Goal: Task Accomplishment & Management: Manage account settings

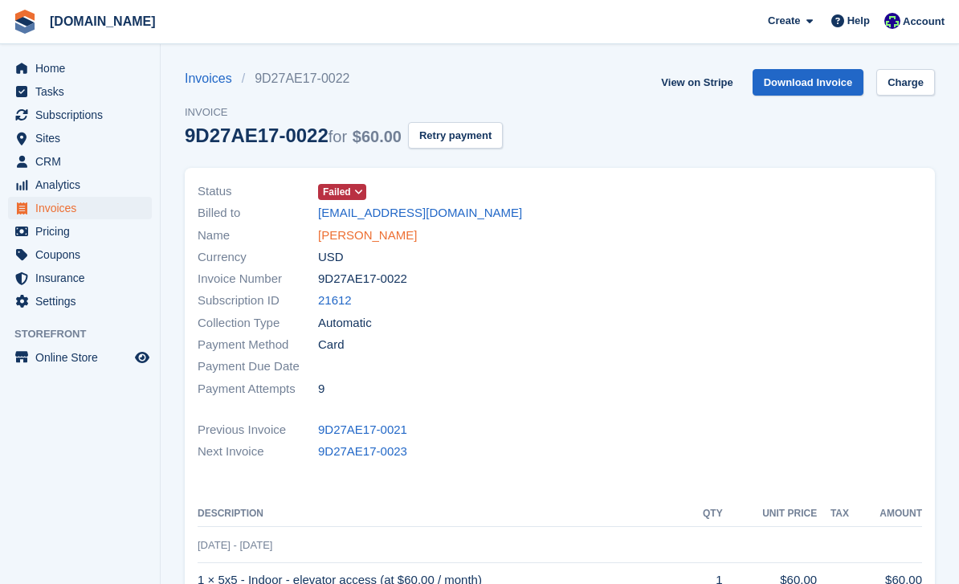
click at [356, 232] on link "[PERSON_NAME]" at bounding box center [367, 235] width 99 height 18
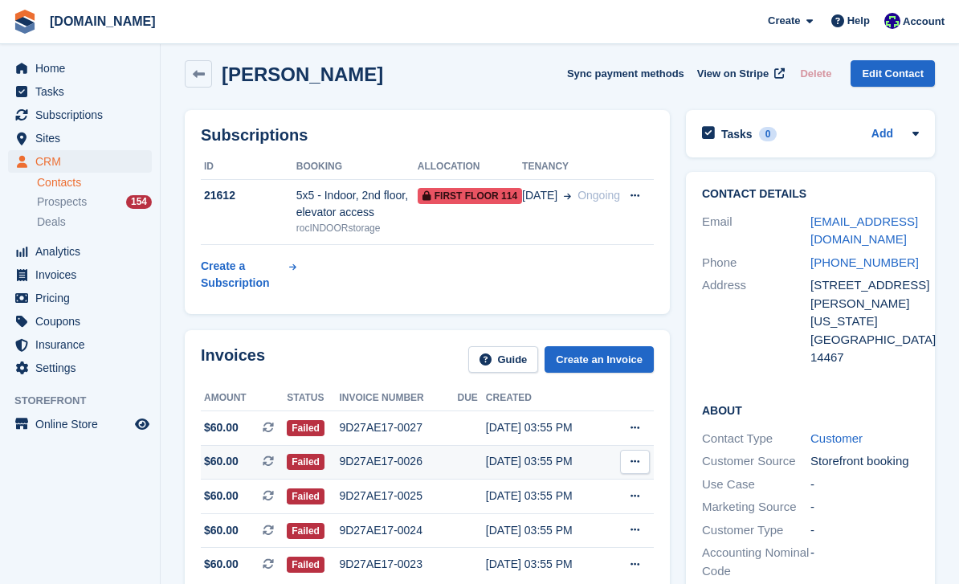
scroll to position [74, 0]
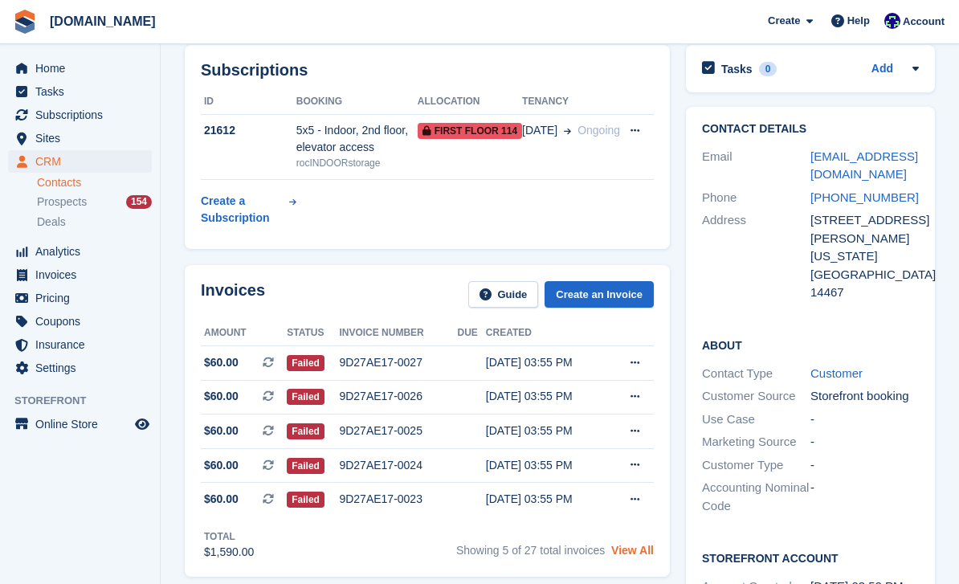
click at [626, 548] on link "View All" at bounding box center [632, 550] width 43 height 13
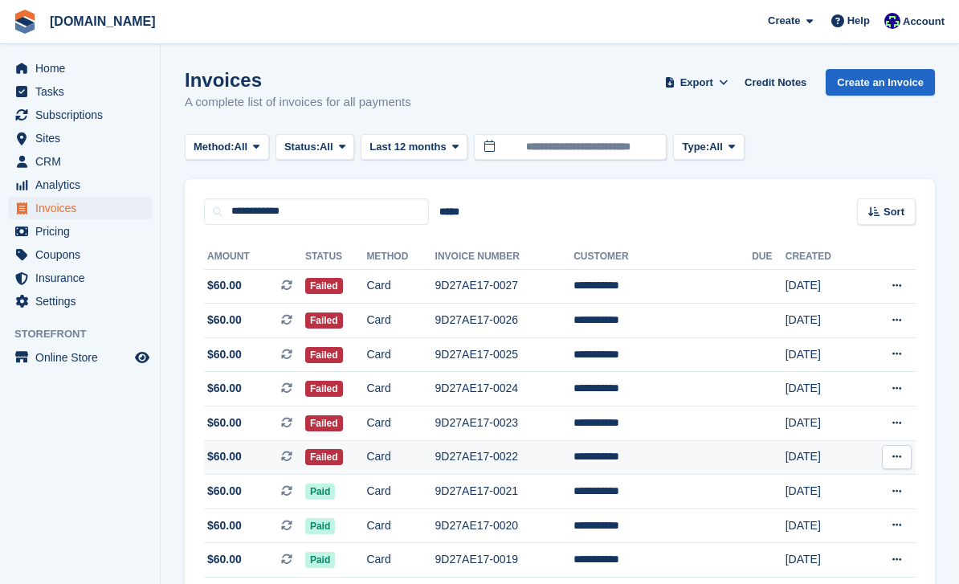
click at [519, 447] on td "9D27AE17-0022" at bounding box center [504, 457] width 139 height 35
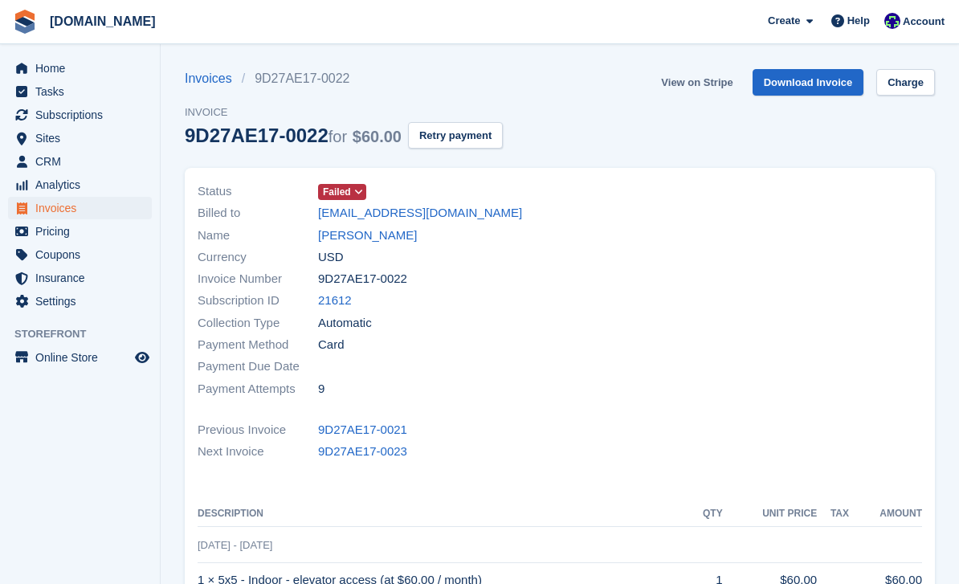
click at [712, 86] on link "View on Stripe" at bounding box center [697, 82] width 84 height 27
click at [365, 232] on link "[PERSON_NAME]" at bounding box center [367, 235] width 99 height 18
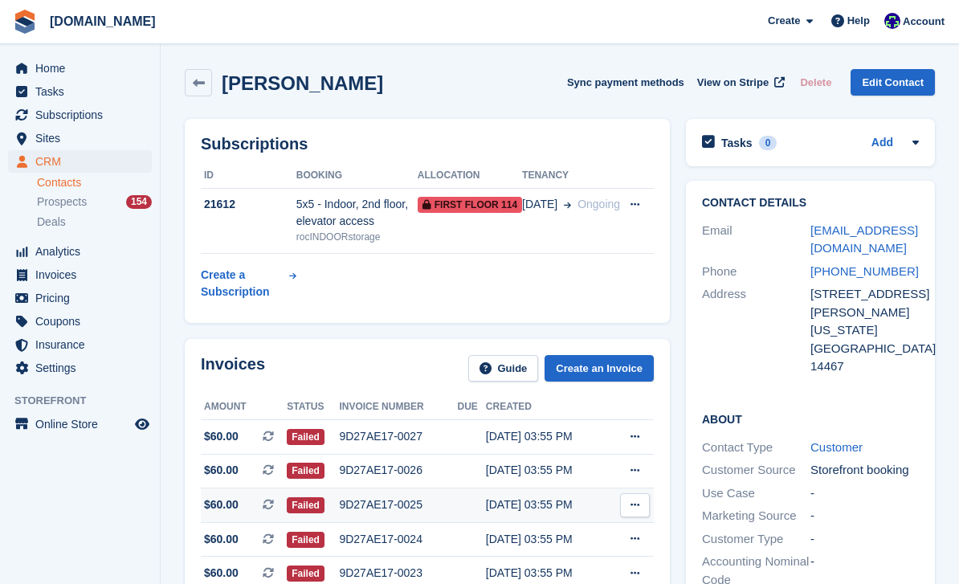
click at [388, 504] on div "9D27AE17-0025" at bounding box center [398, 504] width 118 height 17
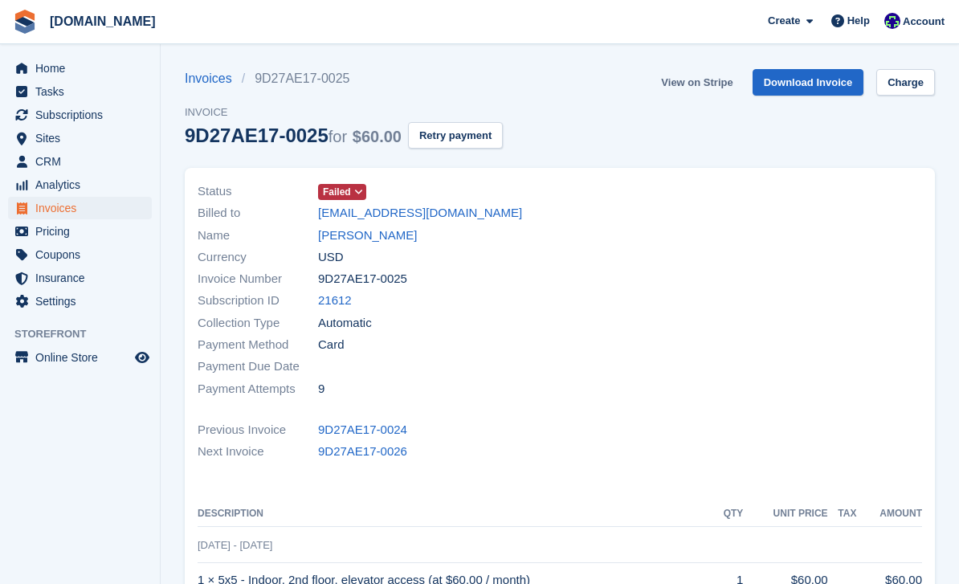
click at [724, 83] on link "View on Stripe" at bounding box center [697, 82] width 84 height 27
click at [361, 240] on link "[PERSON_NAME]" at bounding box center [367, 235] width 99 height 18
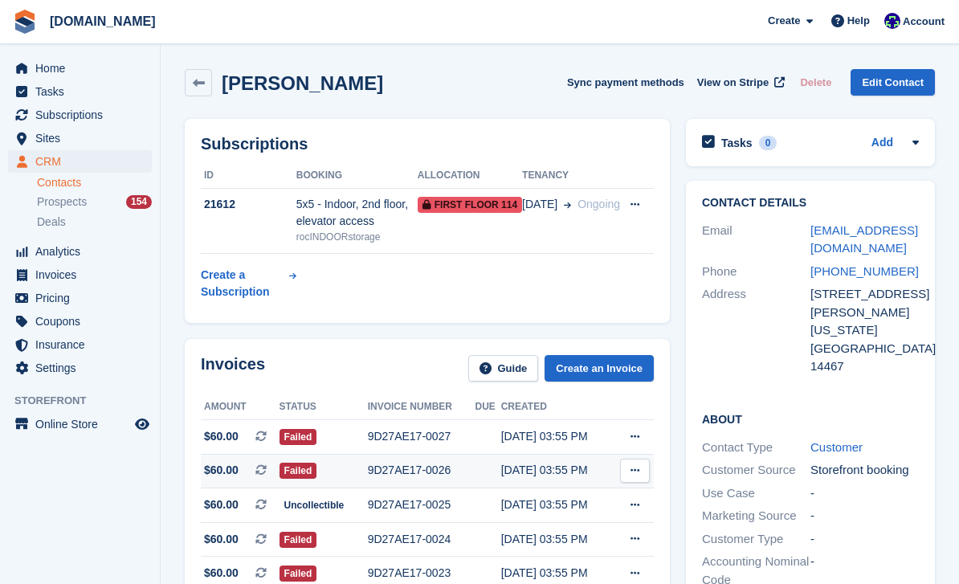
click at [421, 472] on div "9D27AE17-0026" at bounding box center [422, 470] width 108 height 17
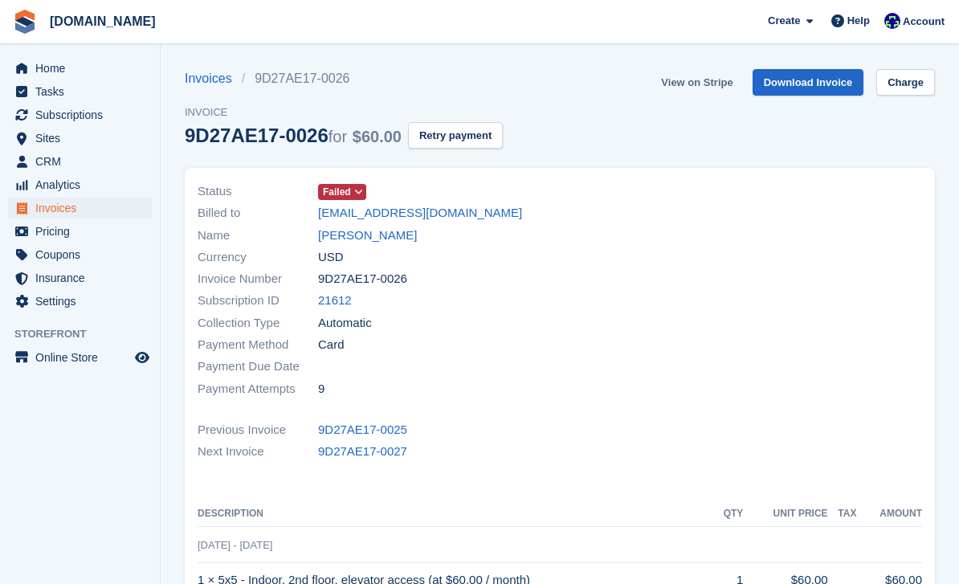
click at [701, 83] on link "View on Stripe" at bounding box center [697, 82] width 84 height 27
click at [369, 241] on link "[PERSON_NAME]" at bounding box center [367, 235] width 99 height 18
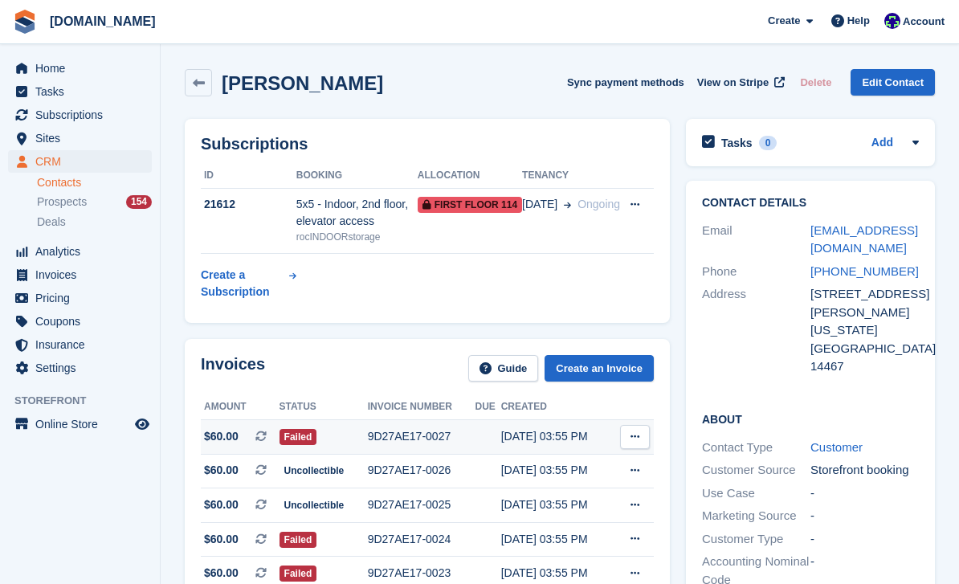
click at [413, 435] on div "9D27AE17-0027" at bounding box center [422, 436] width 108 height 17
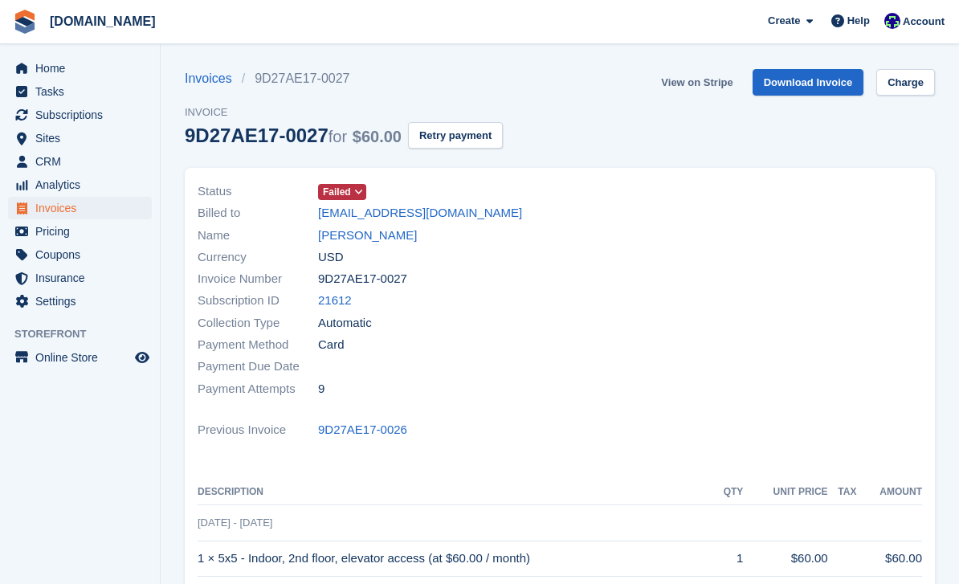
click at [692, 90] on link "View on Stripe" at bounding box center [697, 82] width 84 height 27
click at [369, 235] on link "[PERSON_NAME]" at bounding box center [367, 235] width 99 height 18
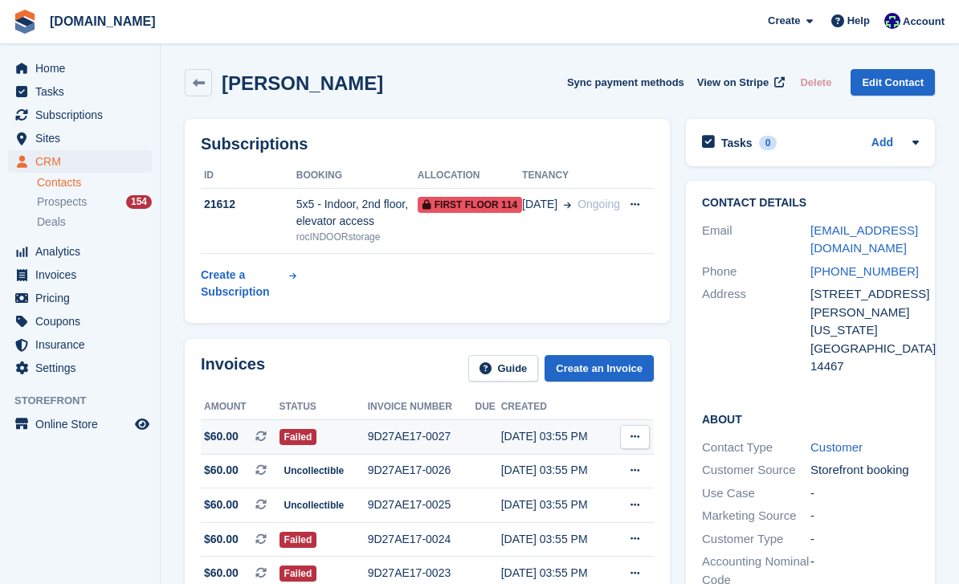
click at [416, 439] on div "9D27AE17-0027" at bounding box center [422, 436] width 108 height 17
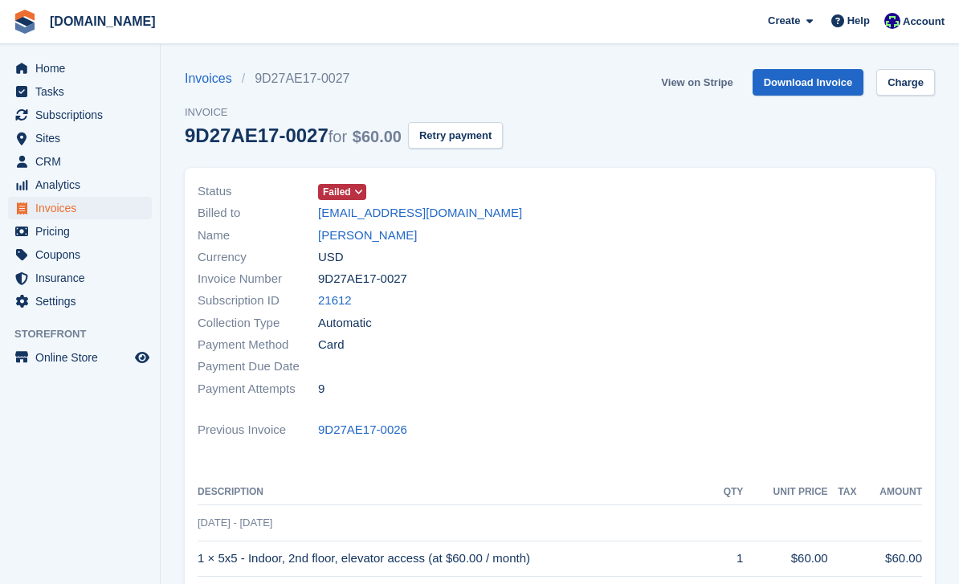
click at [689, 82] on link "View on Stripe" at bounding box center [697, 82] width 84 height 27
click at [357, 242] on link "[PERSON_NAME]" at bounding box center [367, 235] width 99 height 18
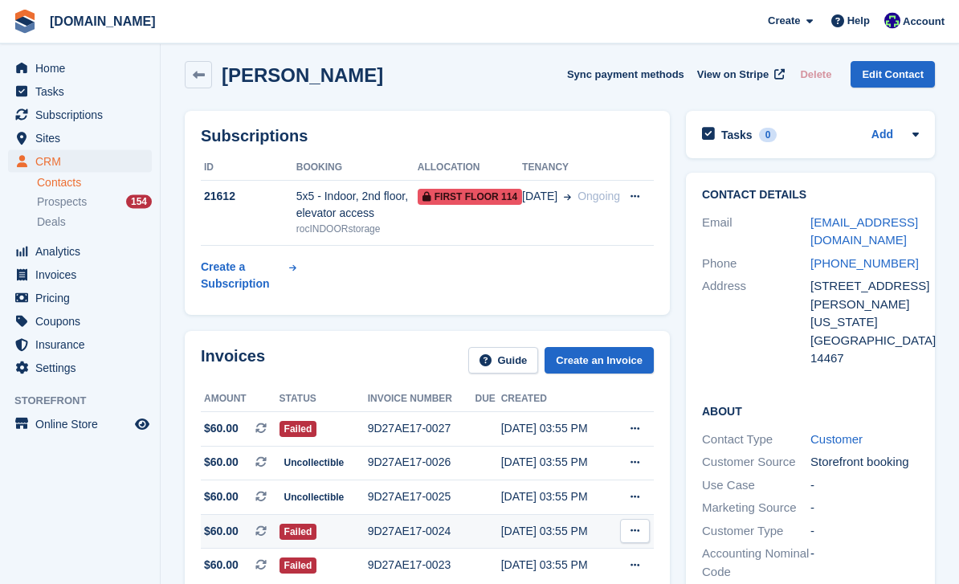
scroll to position [59, 0]
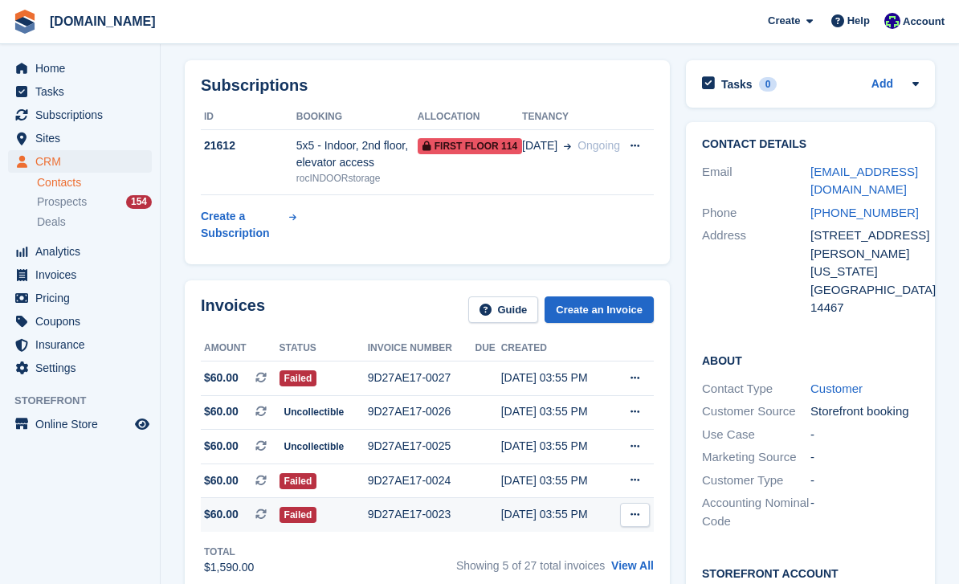
click at [447, 514] on div "9D27AE17-0023" at bounding box center [422, 514] width 108 height 17
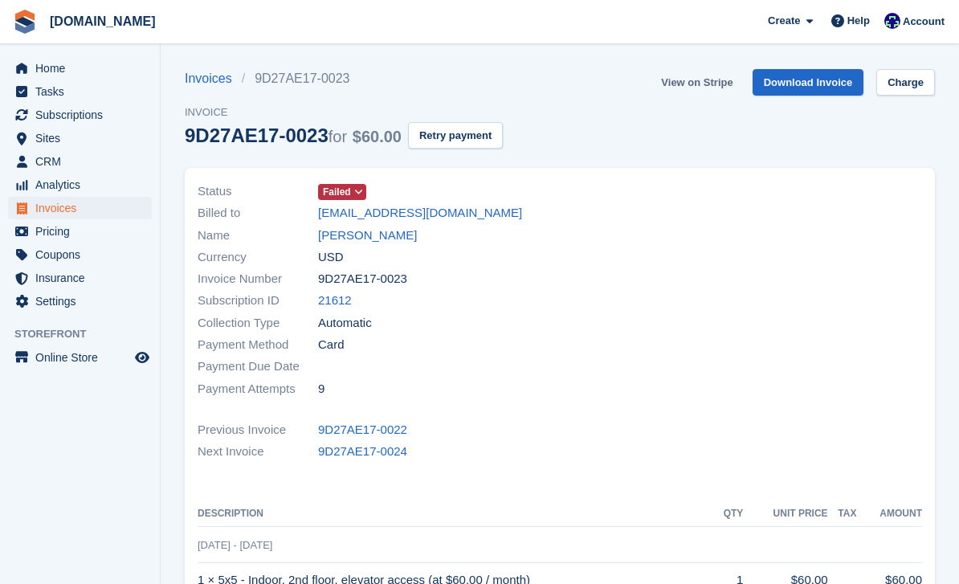
click at [708, 83] on link "View on Stripe" at bounding box center [697, 82] width 84 height 27
click at [369, 238] on link "[PERSON_NAME]" at bounding box center [367, 235] width 99 height 18
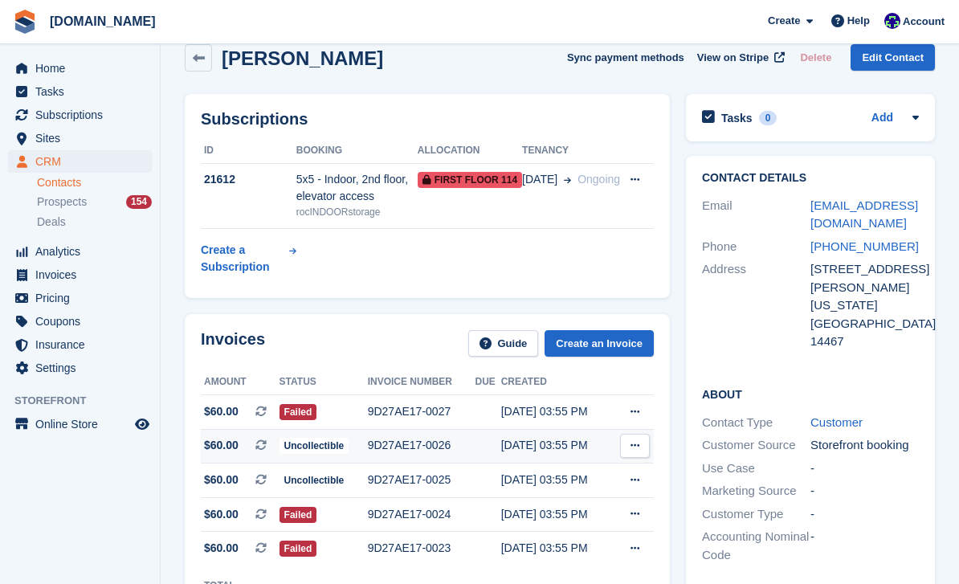
scroll to position [27, 0]
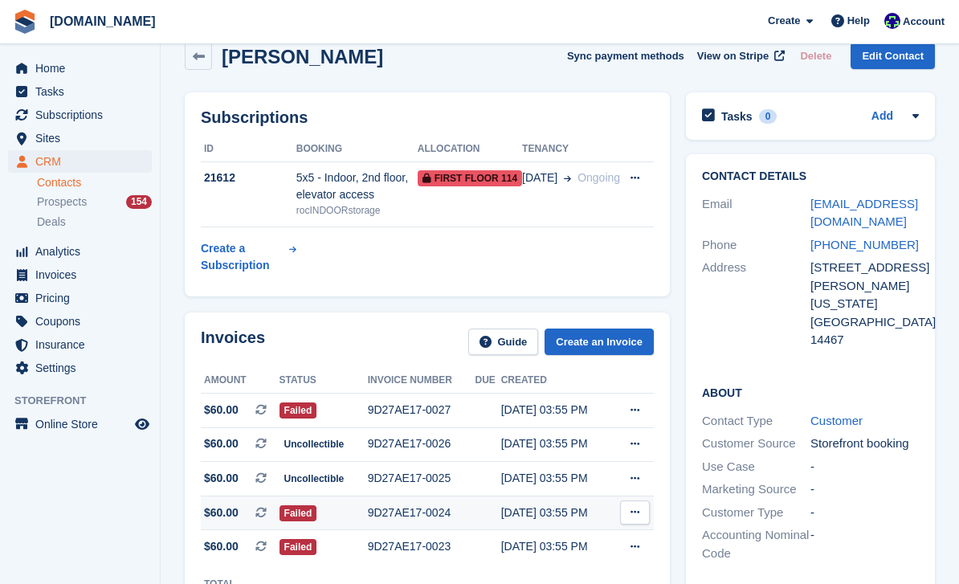
click at [384, 512] on div "9D27AE17-0024" at bounding box center [422, 512] width 108 height 17
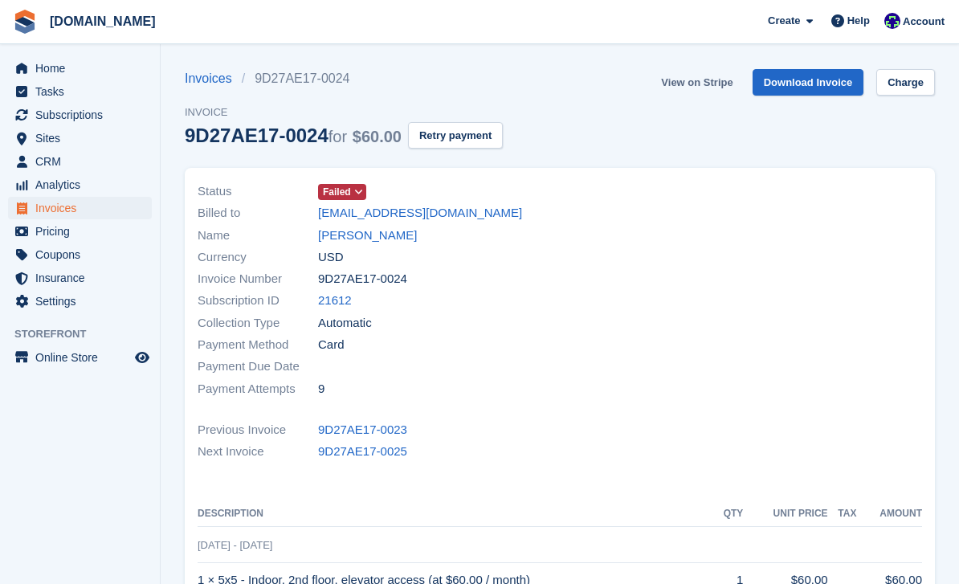
click at [687, 90] on link "View on Stripe" at bounding box center [697, 82] width 84 height 27
click at [364, 239] on link "[PERSON_NAME]" at bounding box center [367, 235] width 99 height 18
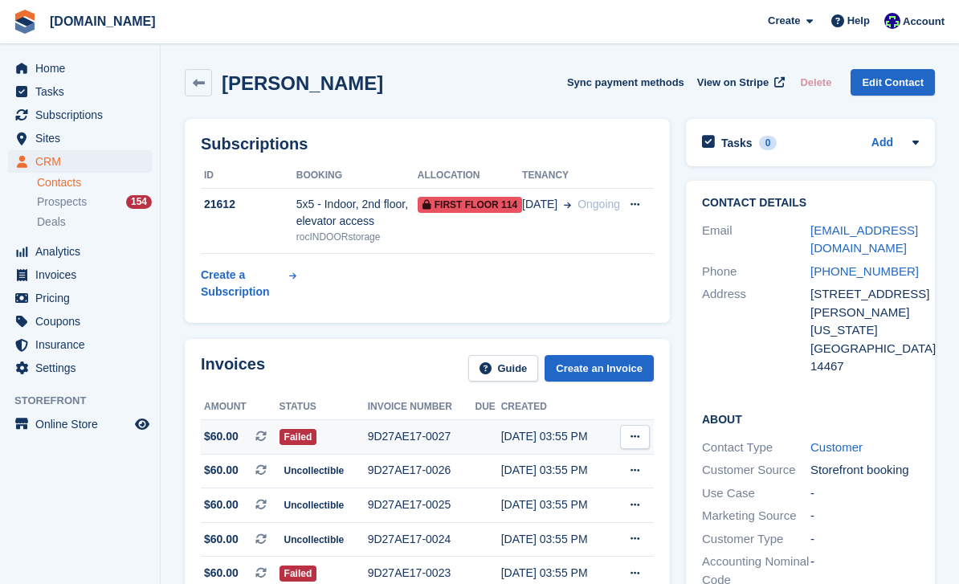
click at [402, 430] on div "9D27AE17-0027" at bounding box center [422, 436] width 108 height 17
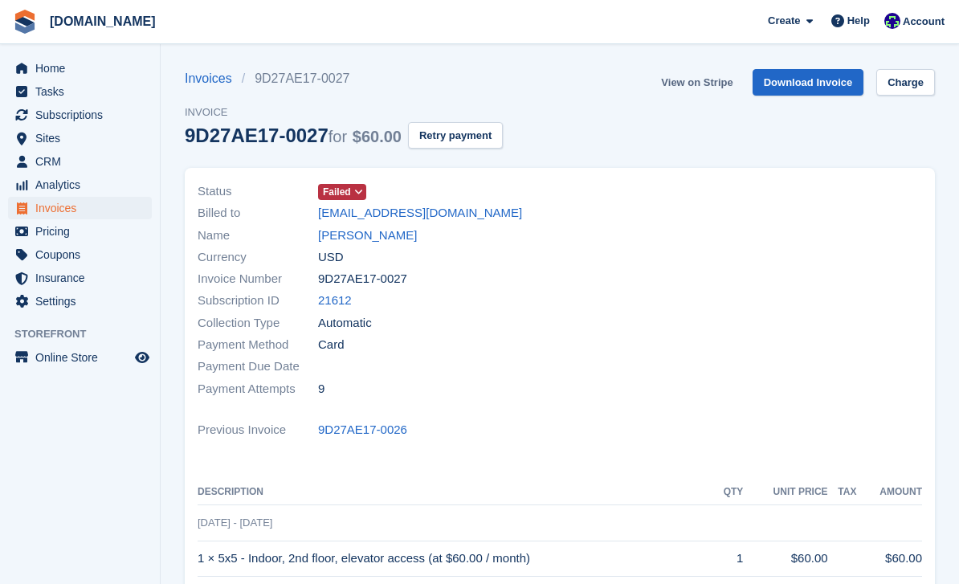
click at [698, 84] on link "View on Stripe" at bounding box center [697, 82] width 84 height 27
click at [354, 237] on link "[PERSON_NAME]" at bounding box center [367, 235] width 99 height 18
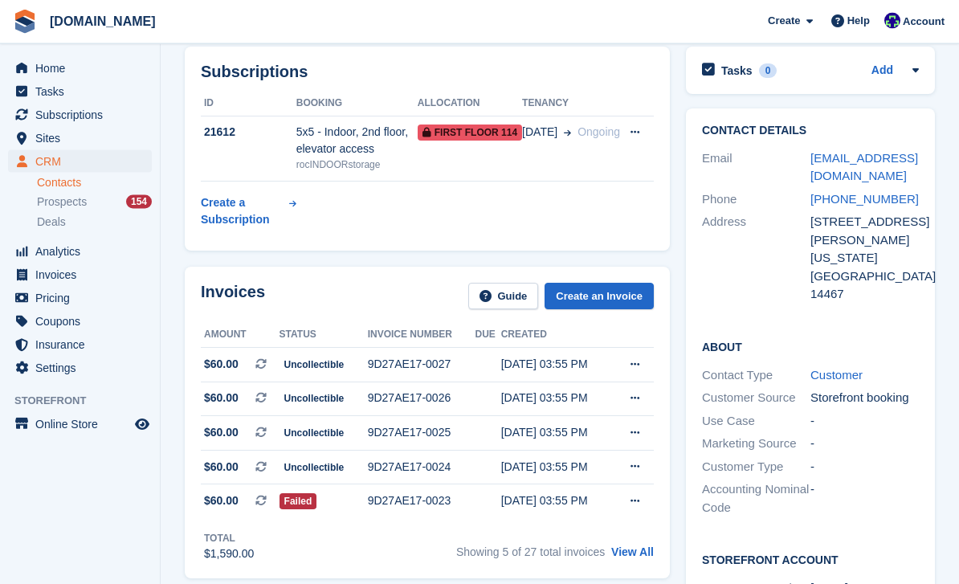
scroll to position [88, 0]
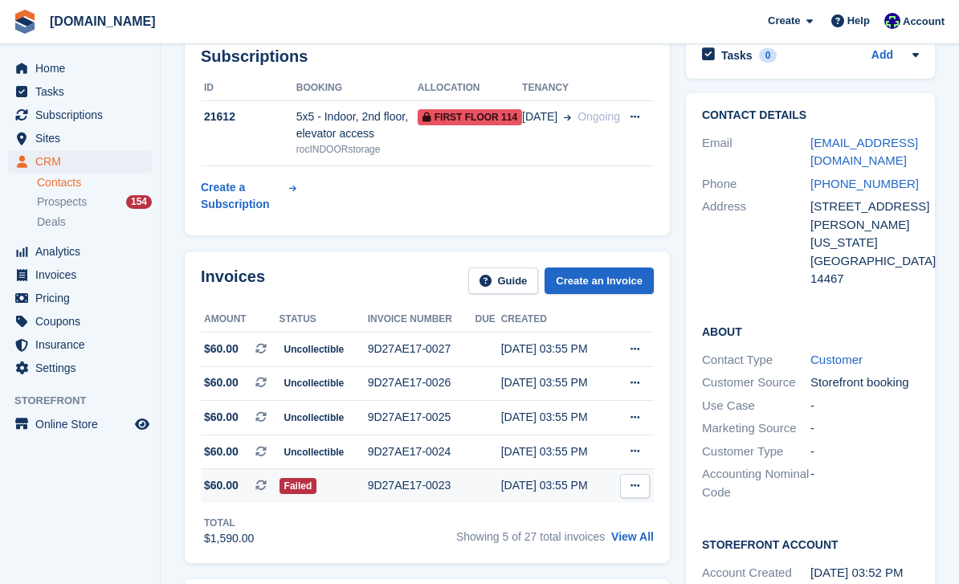
click at [434, 486] on div "9D27AE17-0023" at bounding box center [422, 485] width 108 height 17
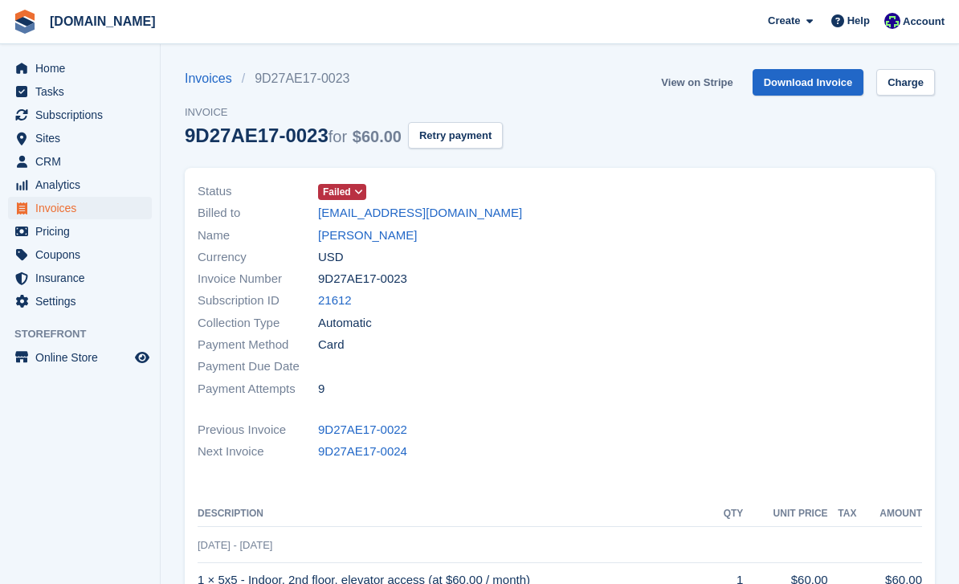
click at [702, 88] on link "View on Stripe" at bounding box center [697, 82] width 84 height 27
click at [368, 240] on link "[PERSON_NAME]" at bounding box center [367, 235] width 99 height 18
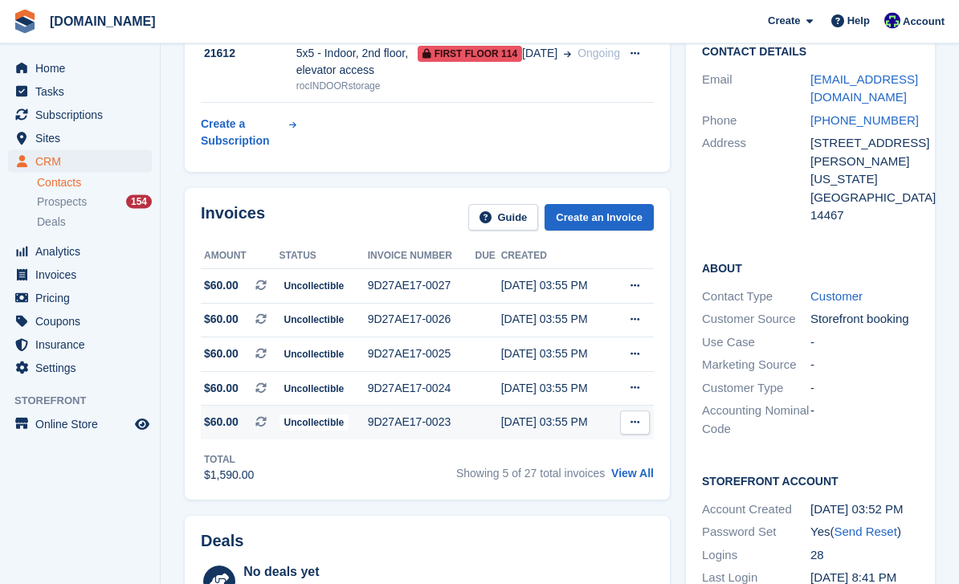
scroll to position [159, 0]
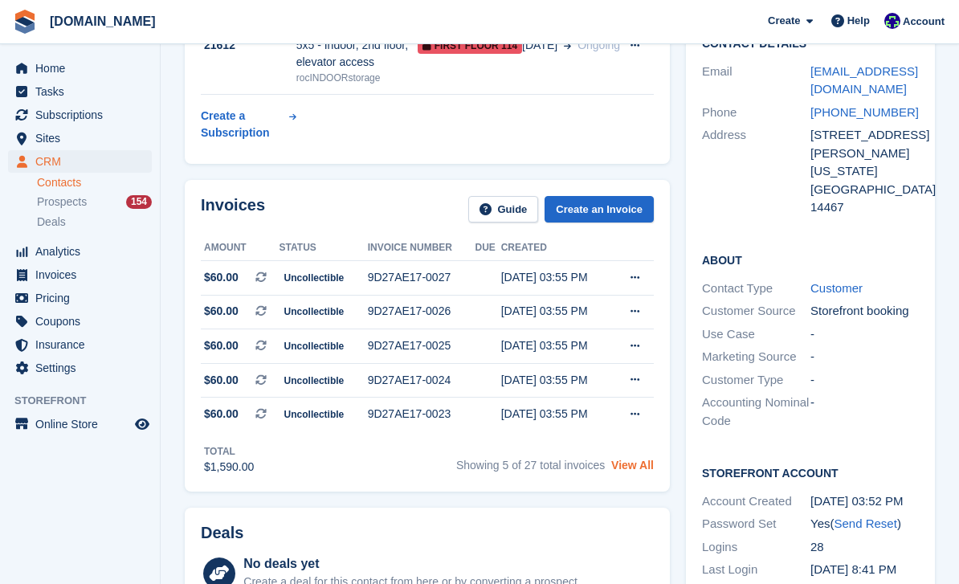
click at [631, 464] on link "View All" at bounding box center [632, 465] width 43 height 13
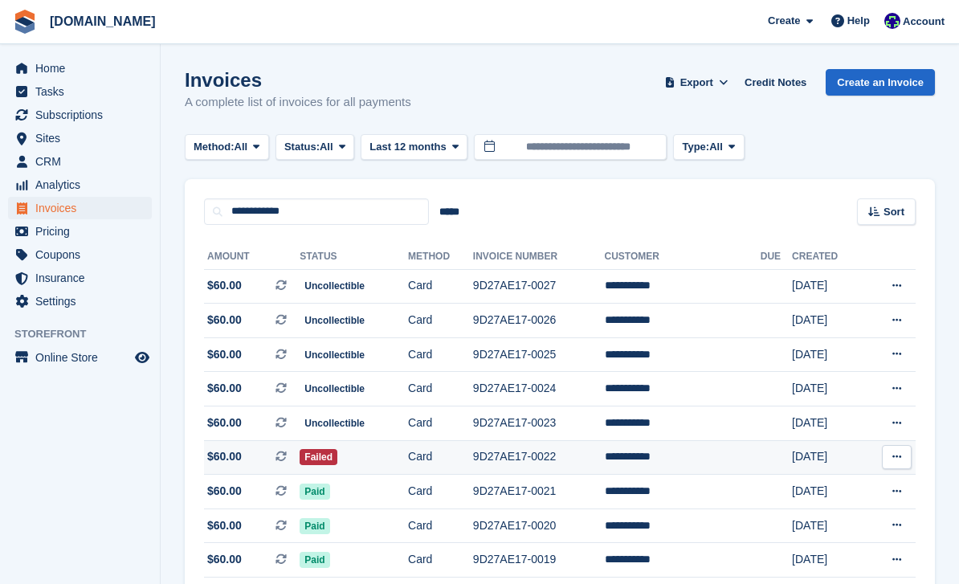
click at [550, 463] on td "9D27AE17-0022" at bounding box center [539, 457] width 132 height 35
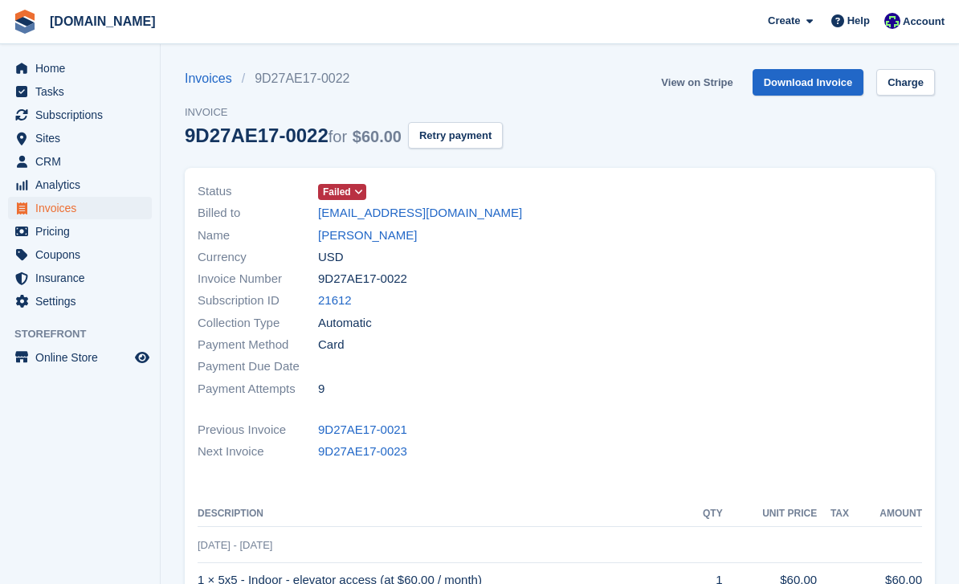
click at [713, 81] on link "View on Stripe" at bounding box center [697, 82] width 84 height 27
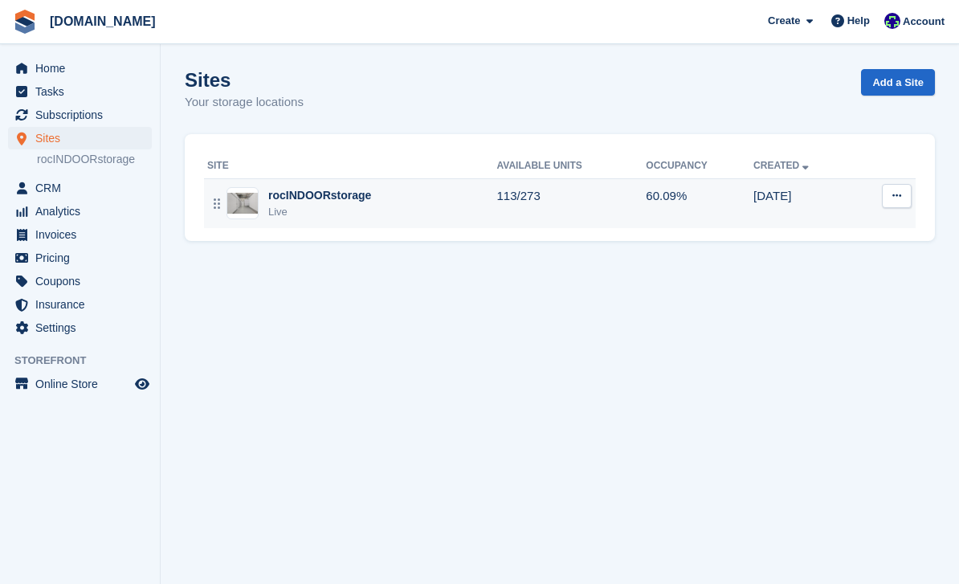
click at [377, 206] on div "rocINDOORstorage Live" at bounding box center [352, 203] width 290 height 33
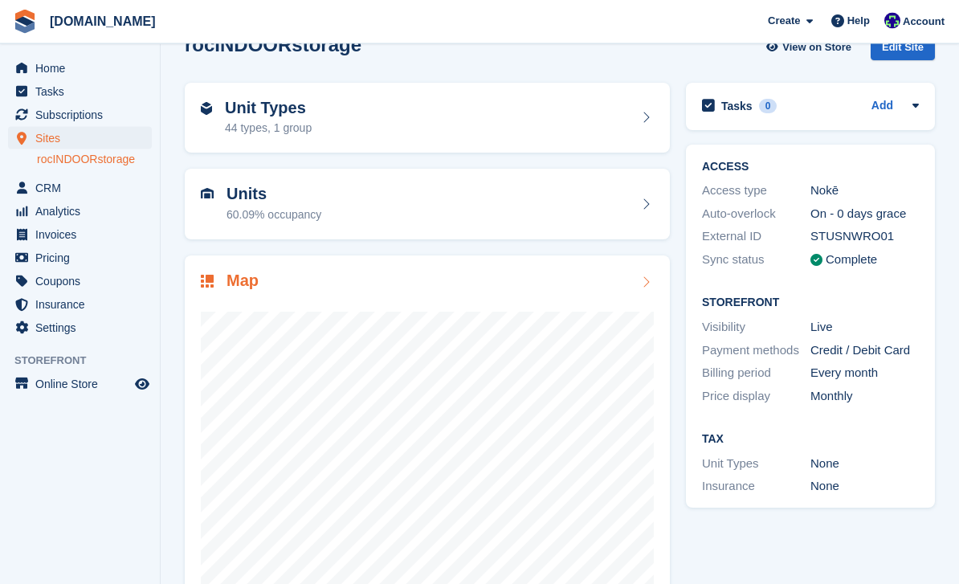
scroll to position [35, 0]
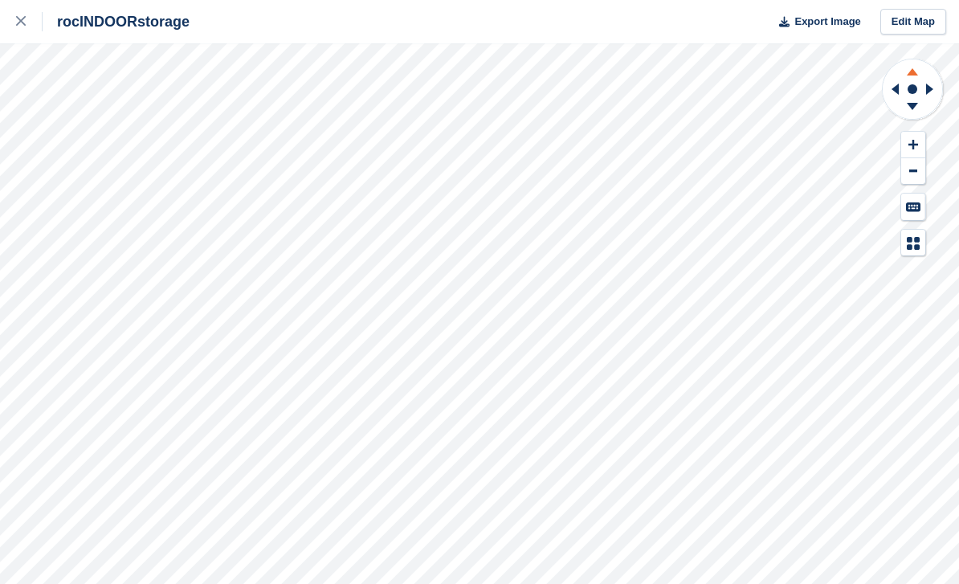
click at [916, 69] on icon at bounding box center [913, 69] width 42 height 20
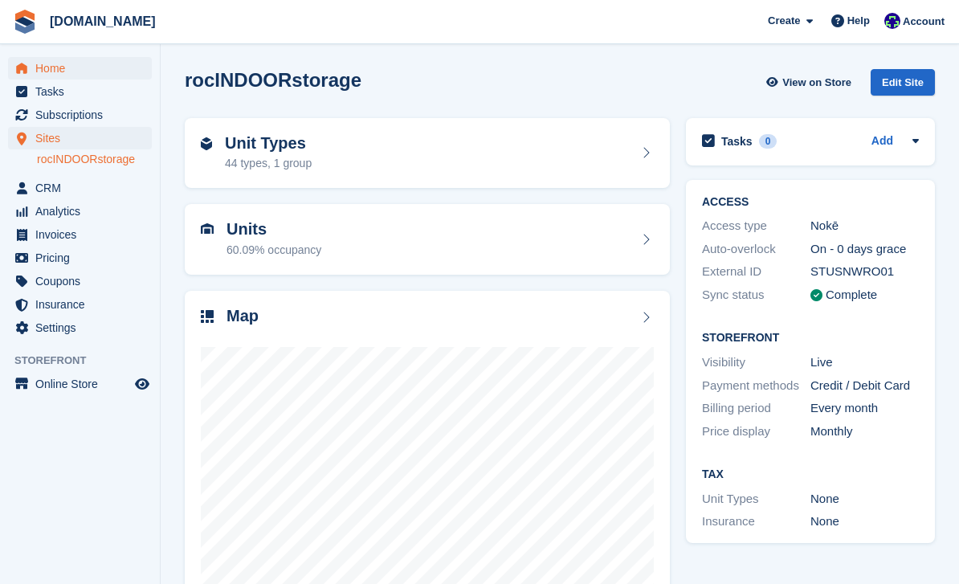
click at [67, 73] on span "Home" at bounding box center [83, 68] width 96 height 22
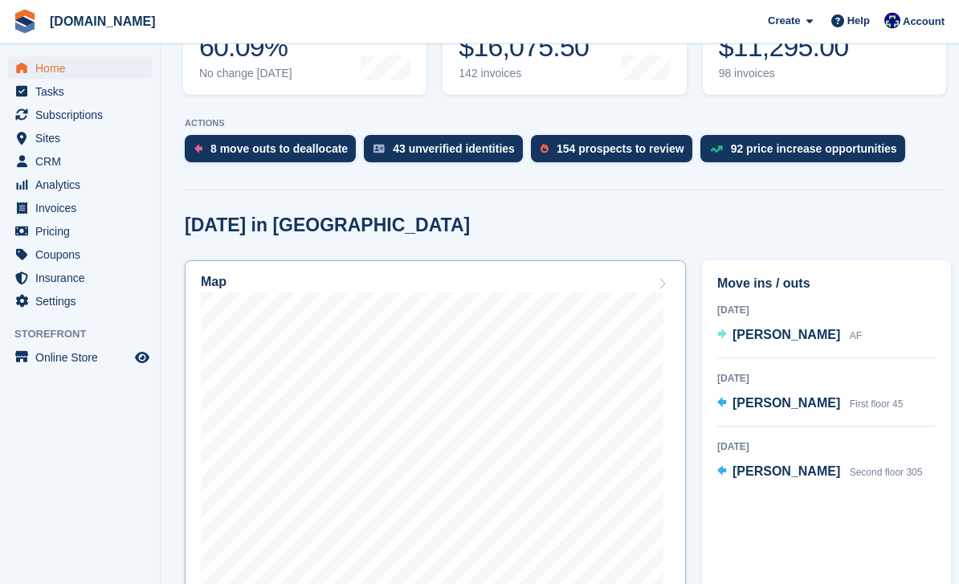
scroll to position [286, 0]
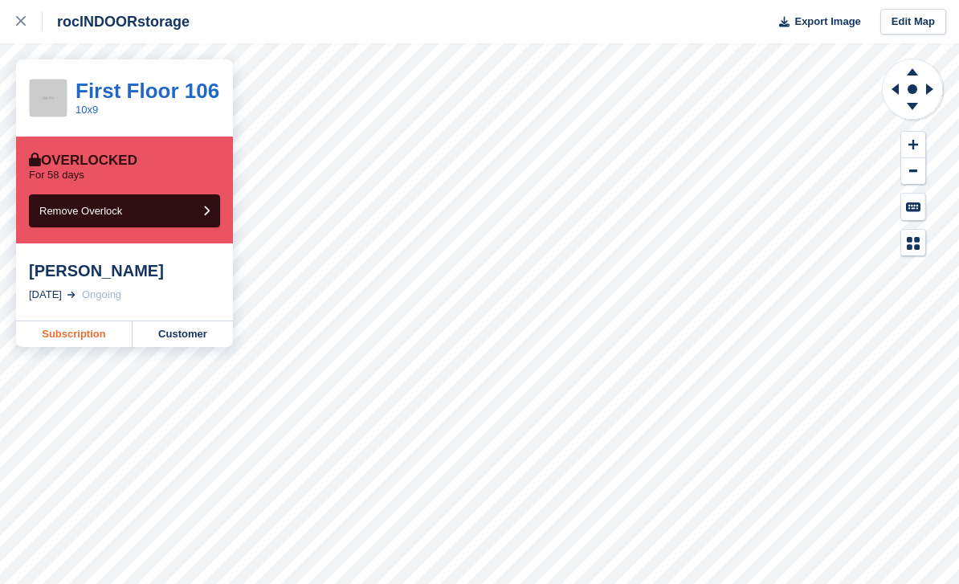
click at [88, 344] on link "Subscription" at bounding box center [74, 334] width 116 height 26
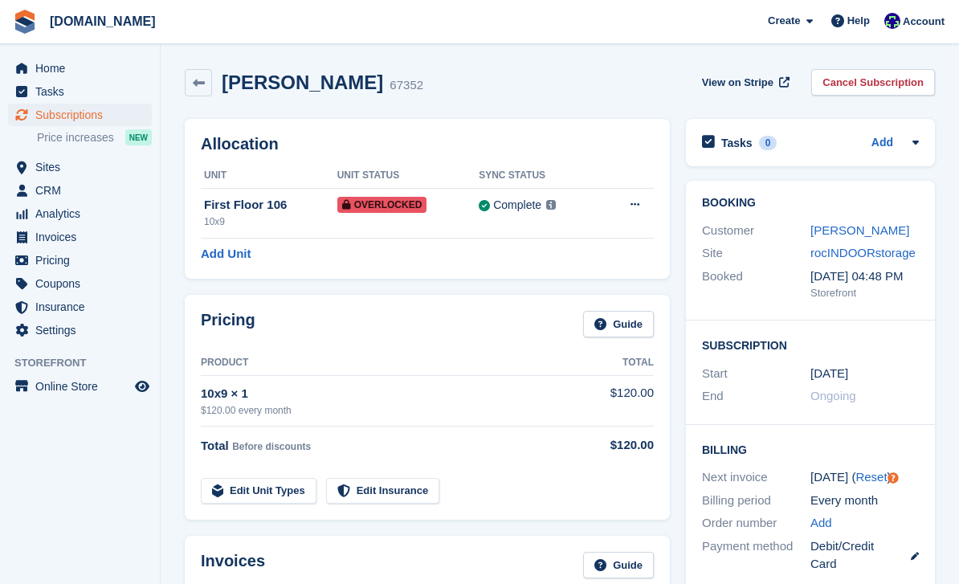
click at [858, 232] on link "[PERSON_NAME]" at bounding box center [859, 230] width 99 height 14
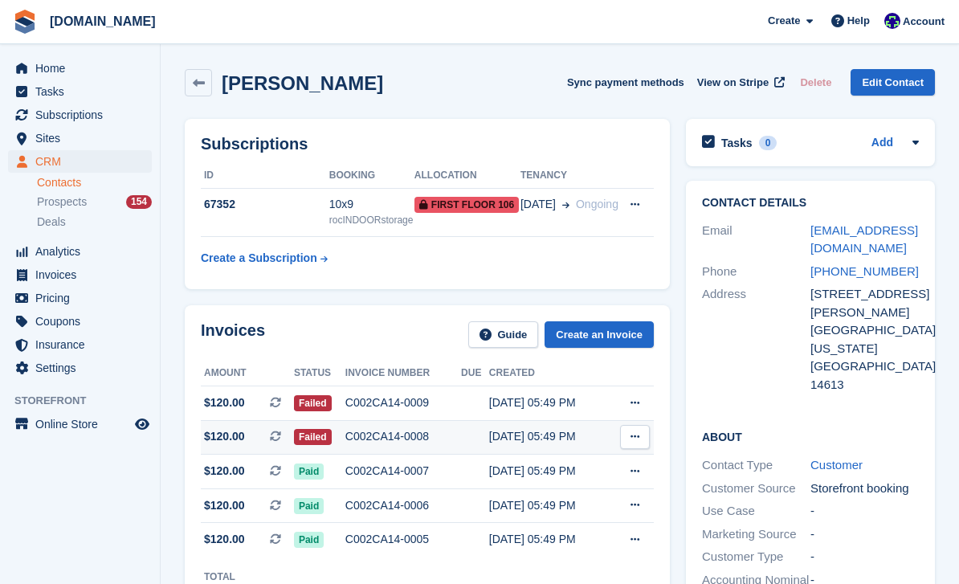
click at [386, 455] on td "C002CA14-0008" at bounding box center [403, 437] width 116 height 35
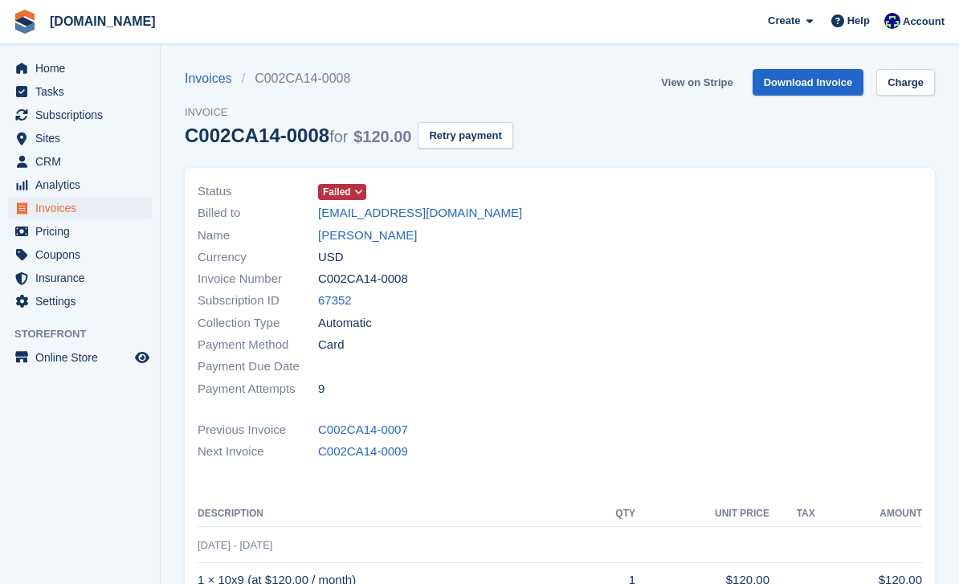
click at [713, 79] on link "View on Stripe" at bounding box center [697, 82] width 84 height 27
click at [353, 230] on link "Jane Krall" at bounding box center [367, 235] width 99 height 18
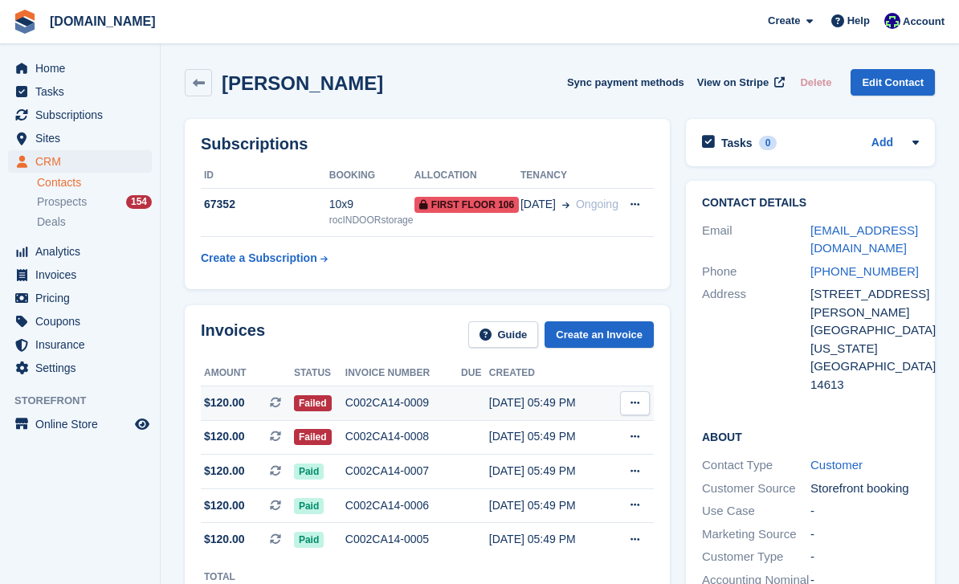
click at [392, 411] on div "C002CA14-0009" at bounding box center [403, 402] width 116 height 17
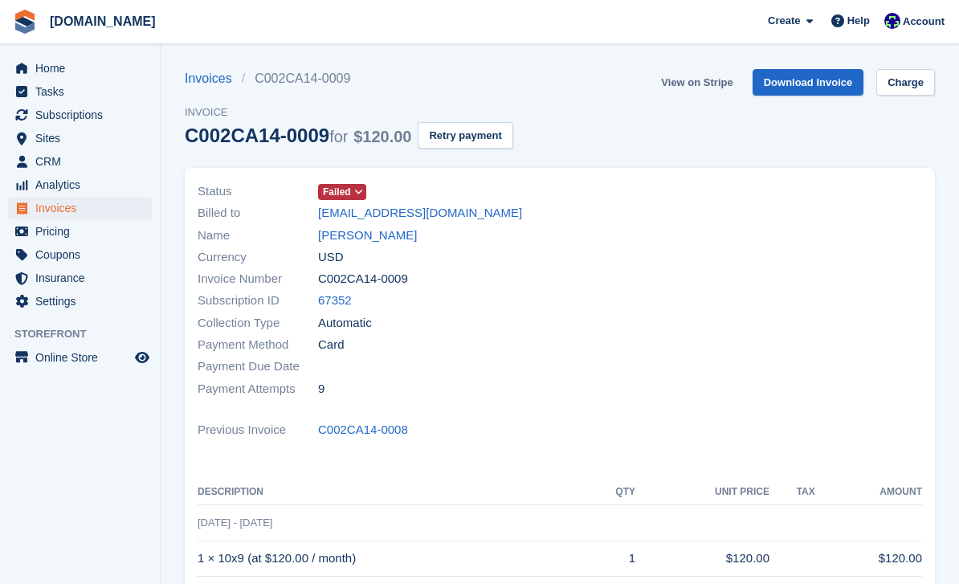
click at [695, 78] on link "View on Stripe" at bounding box center [697, 82] width 84 height 27
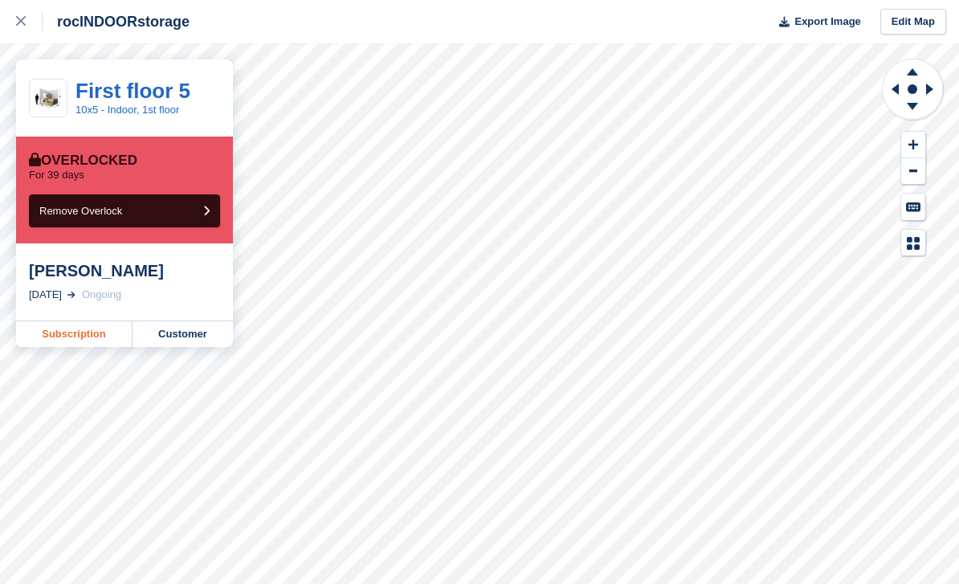
click at [79, 331] on link "Subscription" at bounding box center [74, 334] width 116 height 26
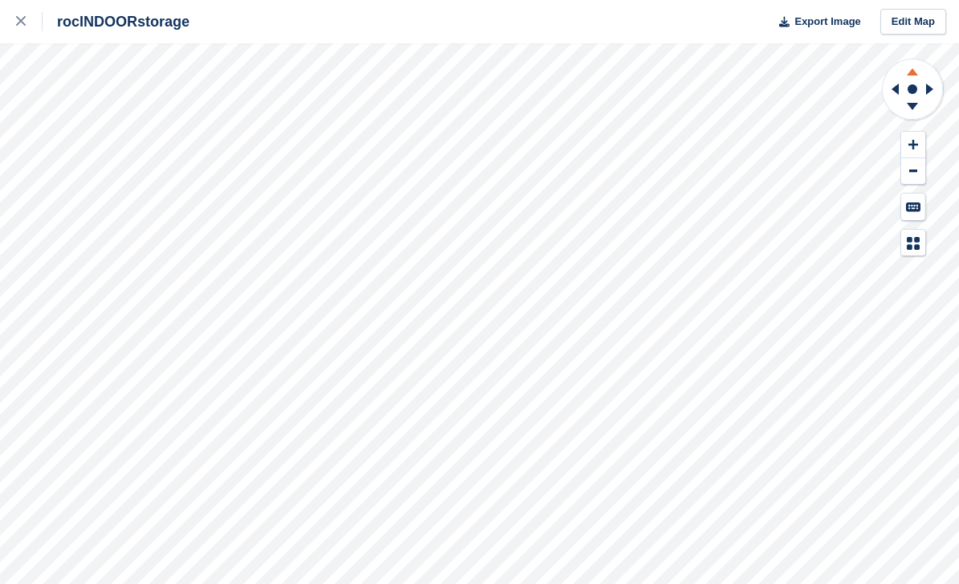
click at [911, 75] on icon at bounding box center [912, 71] width 11 height 7
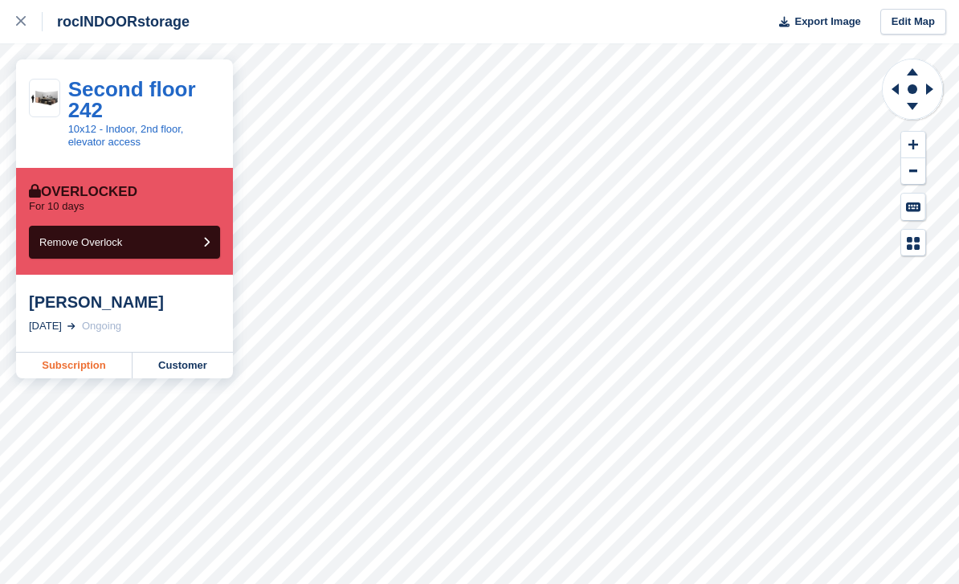
click at [77, 354] on link "Subscription" at bounding box center [74, 366] width 116 height 26
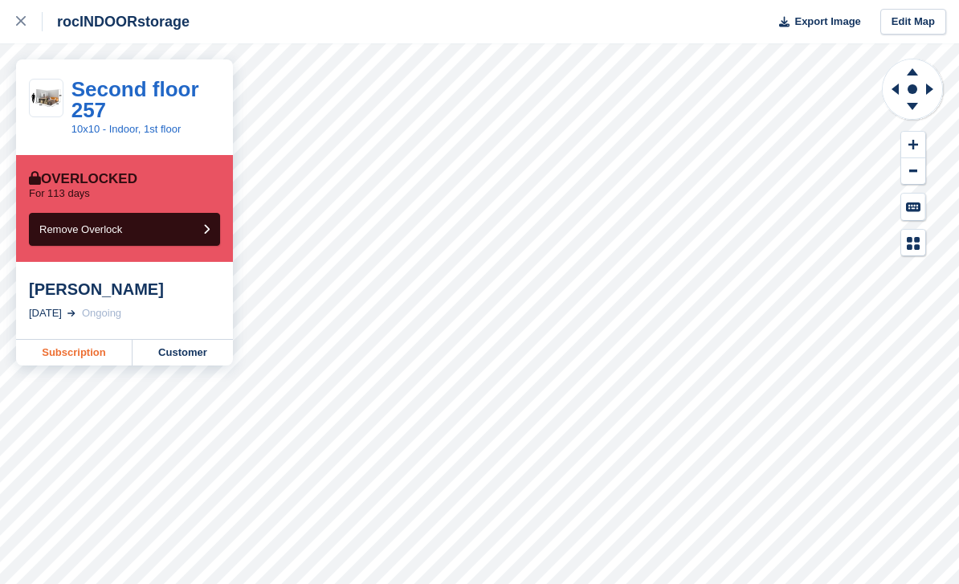
click at [77, 356] on link "Subscription" at bounding box center [74, 353] width 116 height 26
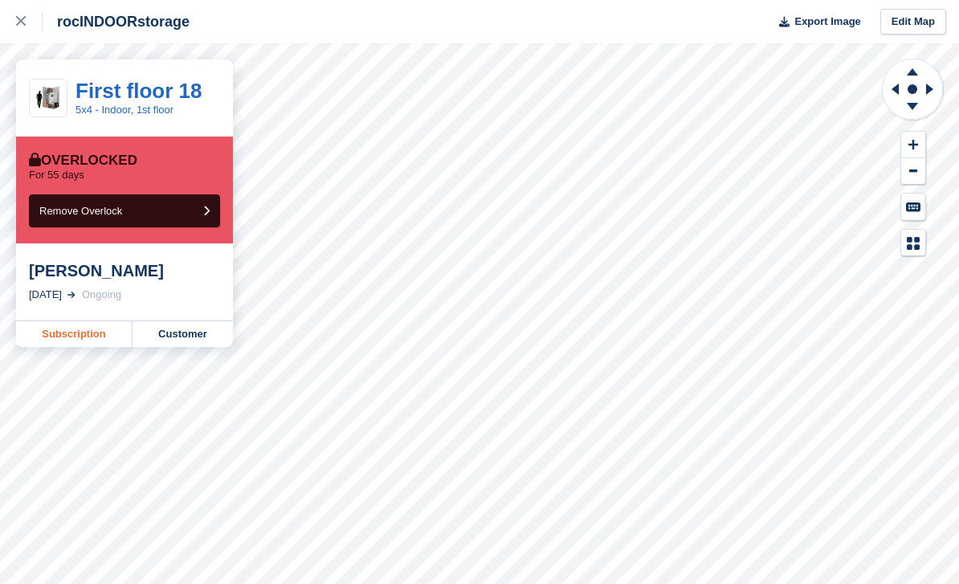
click at [92, 335] on link "Subscription" at bounding box center [74, 334] width 116 height 26
click at [102, 343] on link "Subscription" at bounding box center [74, 334] width 116 height 26
click at [83, 338] on link "Subscription" at bounding box center [74, 334] width 116 height 26
click at [76, 337] on link "Subscription" at bounding box center [74, 334] width 116 height 26
click at [74, 335] on link "Subscription" at bounding box center [74, 334] width 116 height 26
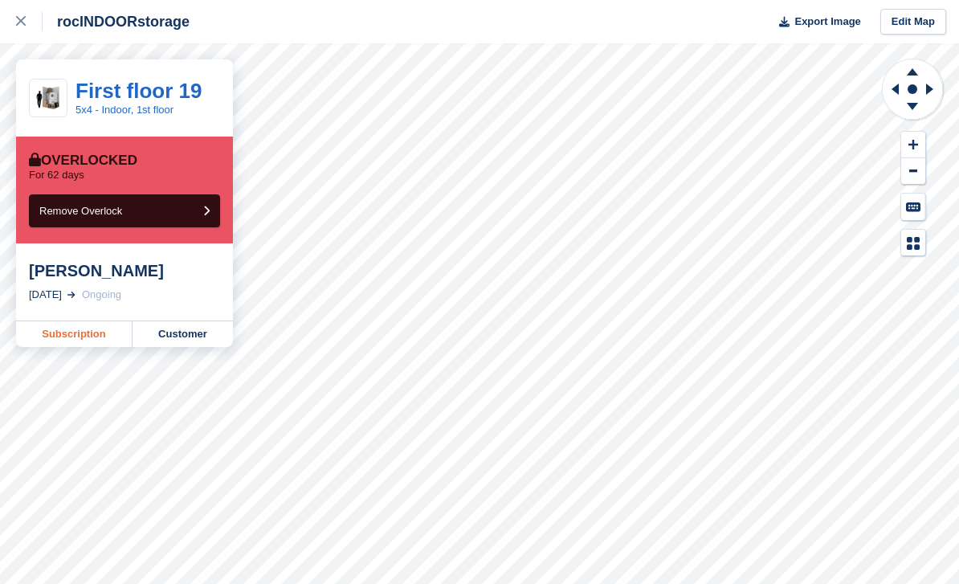
click at [88, 331] on link "Subscription" at bounding box center [74, 334] width 116 height 26
click at [83, 342] on link "Subscription" at bounding box center [74, 334] width 116 height 26
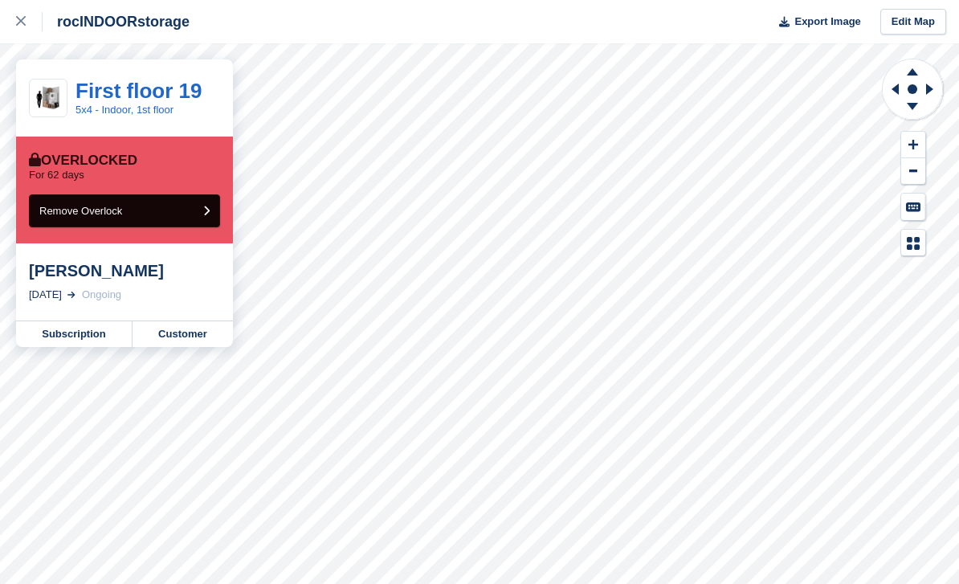
click at [124, 221] on button "Remove Overlock" at bounding box center [124, 210] width 191 height 33
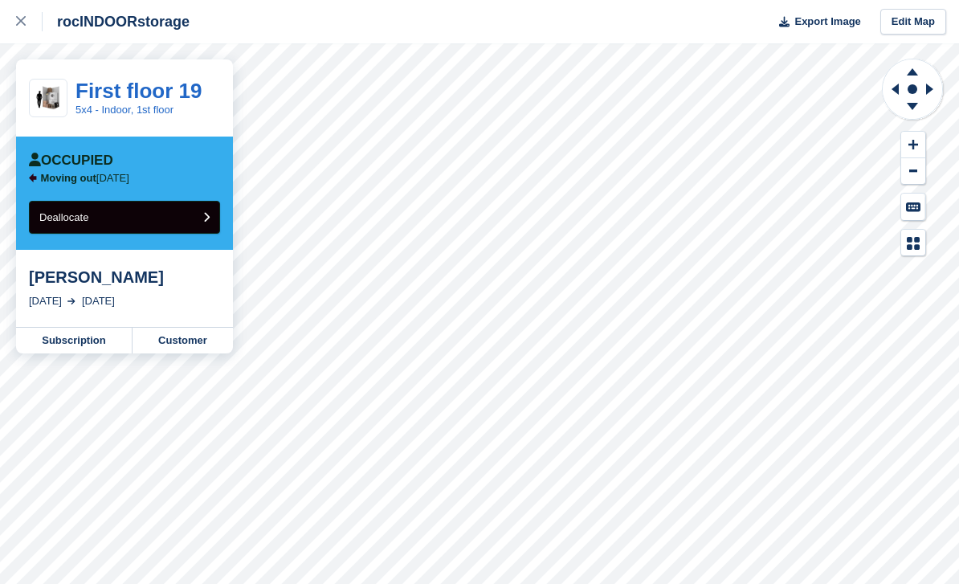
click at [107, 222] on button "Deallocate" at bounding box center [124, 217] width 191 height 33
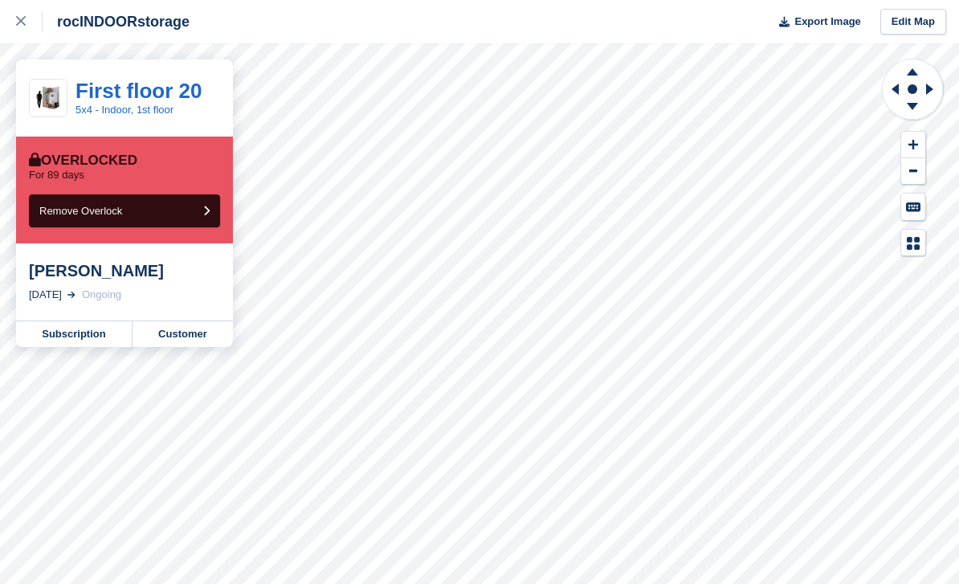
click at [496, 2] on div "rocINDOORstorage Export Image Edit Map" at bounding box center [479, 21] width 959 height 43
click at [82, 341] on link "Subscription" at bounding box center [74, 334] width 116 height 26
click at [112, 344] on link "Subscription" at bounding box center [74, 334] width 116 height 26
click at [95, 328] on link "Subscription" at bounding box center [74, 334] width 116 height 26
click at [96, 340] on link "Subscription" at bounding box center [74, 334] width 116 height 26
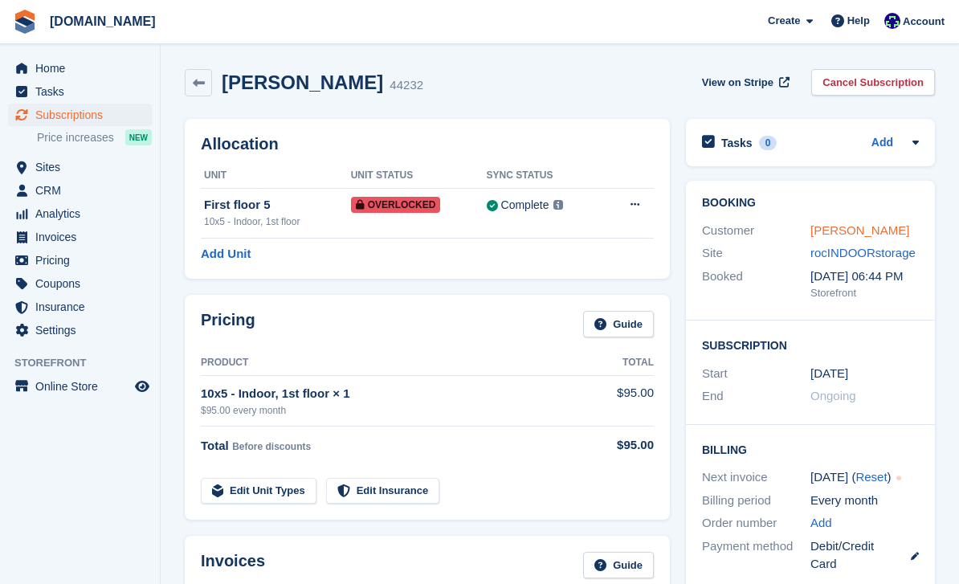
click at [855, 234] on link "[PERSON_NAME]" at bounding box center [859, 230] width 99 height 14
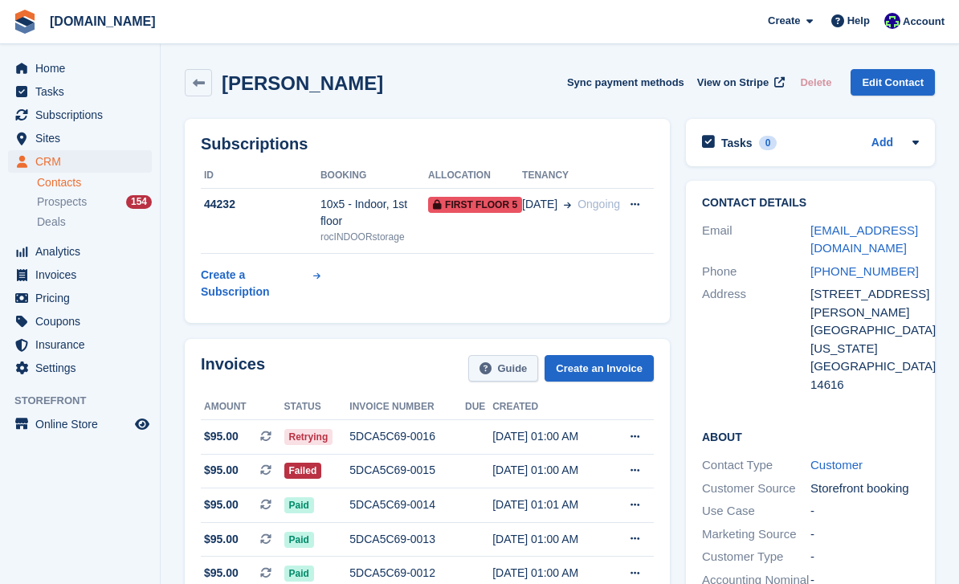
click at [398, 467] on div "5DCA5C69-0015" at bounding box center [407, 470] width 116 height 17
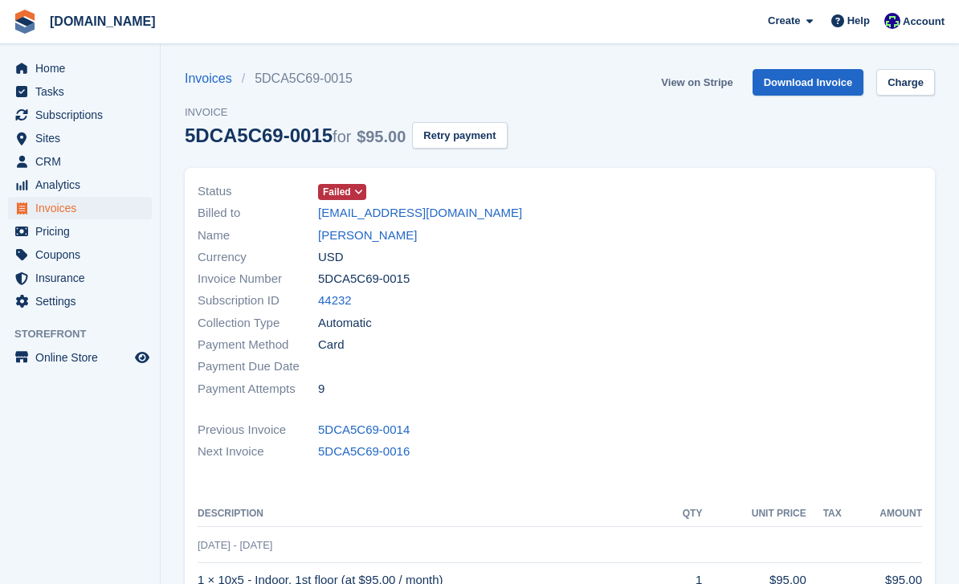
click at [701, 84] on link "View on Stripe" at bounding box center [697, 82] width 84 height 27
click at [375, 235] on link "[PERSON_NAME]" at bounding box center [367, 235] width 99 height 18
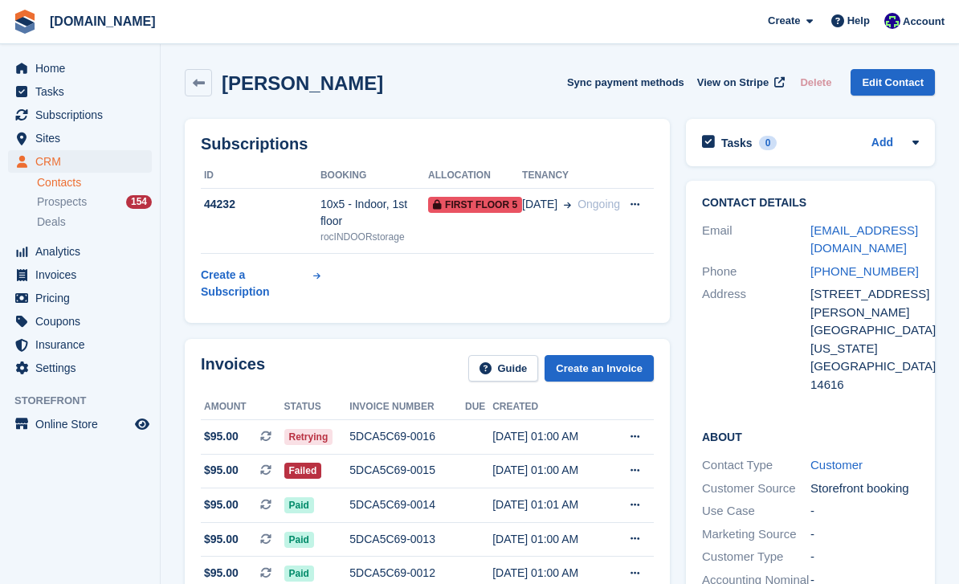
click at [381, 439] on div "5DCA5C69-0016" at bounding box center [407, 436] width 116 height 17
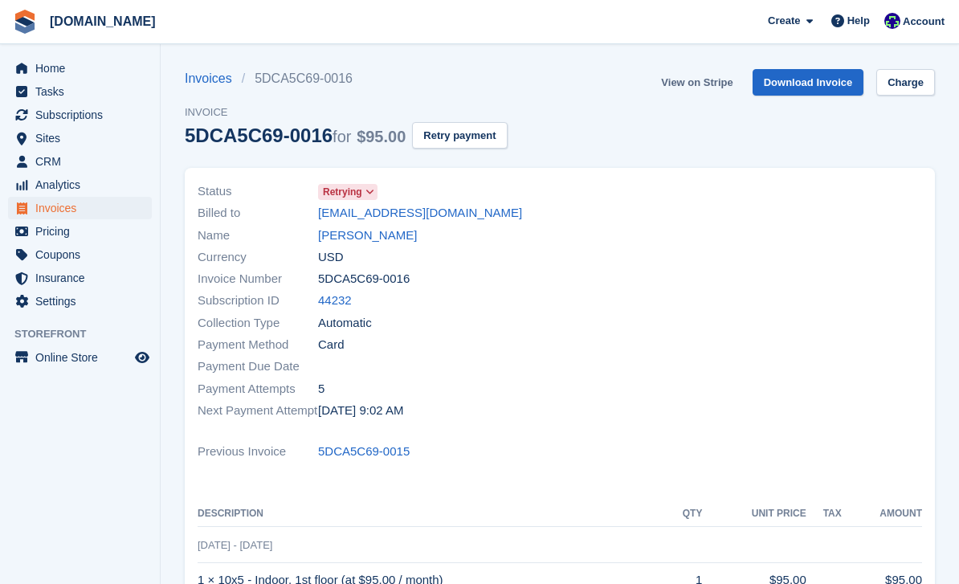
click at [694, 85] on link "View on Stripe" at bounding box center [697, 82] width 84 height 27
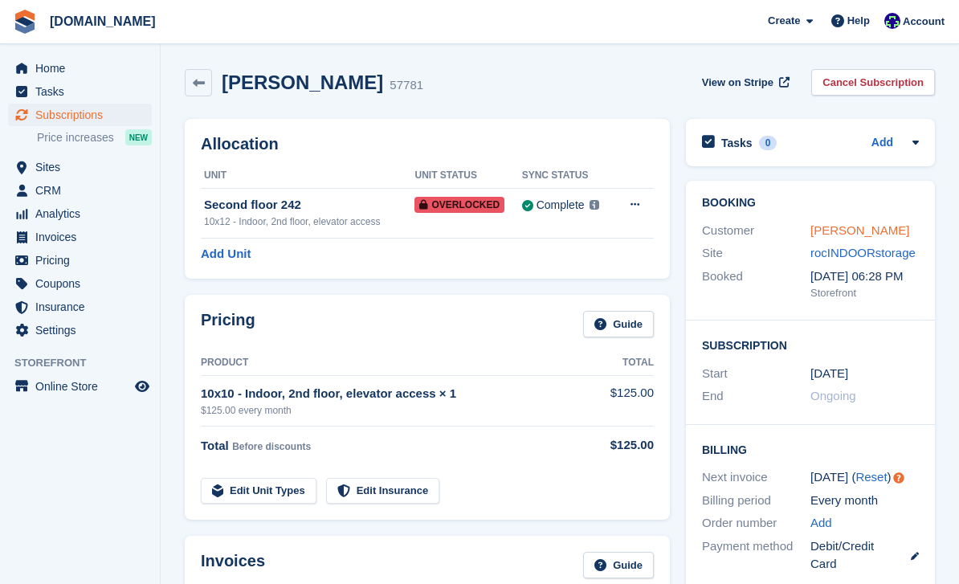
click at [855, 232] on link "[PERSON_NAME]" at bounding box center [859, 230] width 99 height 14
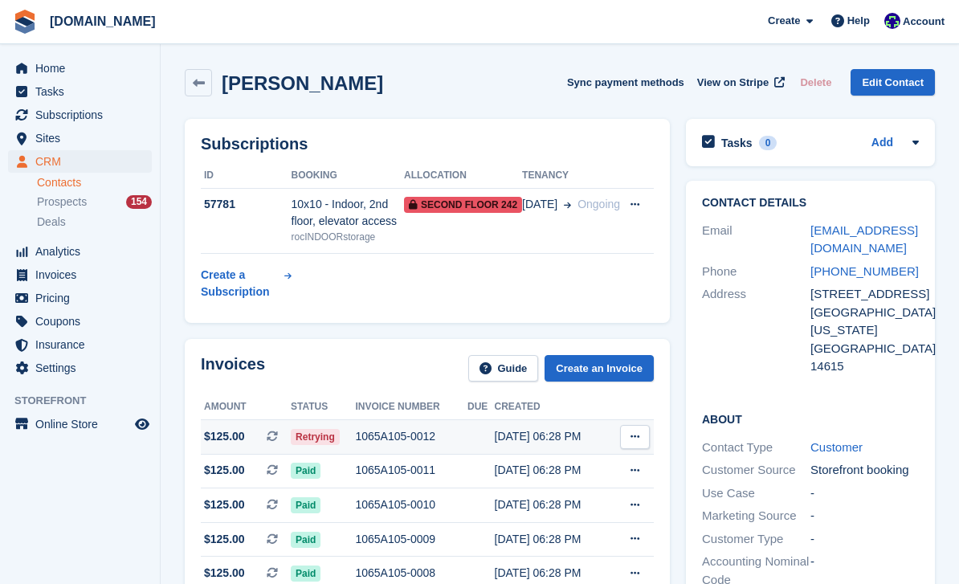
click at [390, 442] on div "1065A105-0012" at bounding box center [411, 436] width 112 height 17
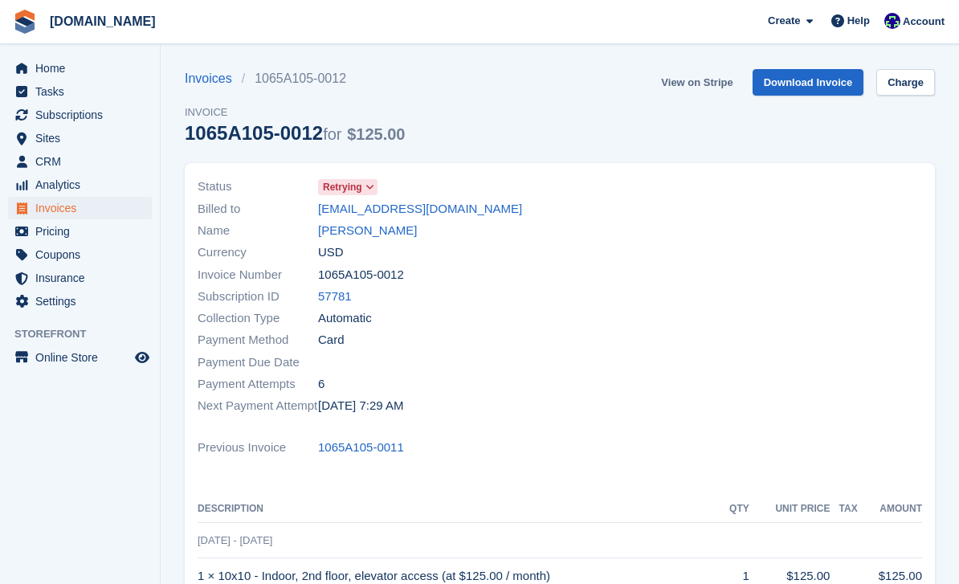
click at [697, 84] on link "View on Stripe" at bounding box center [697, 82] width 84 height 27
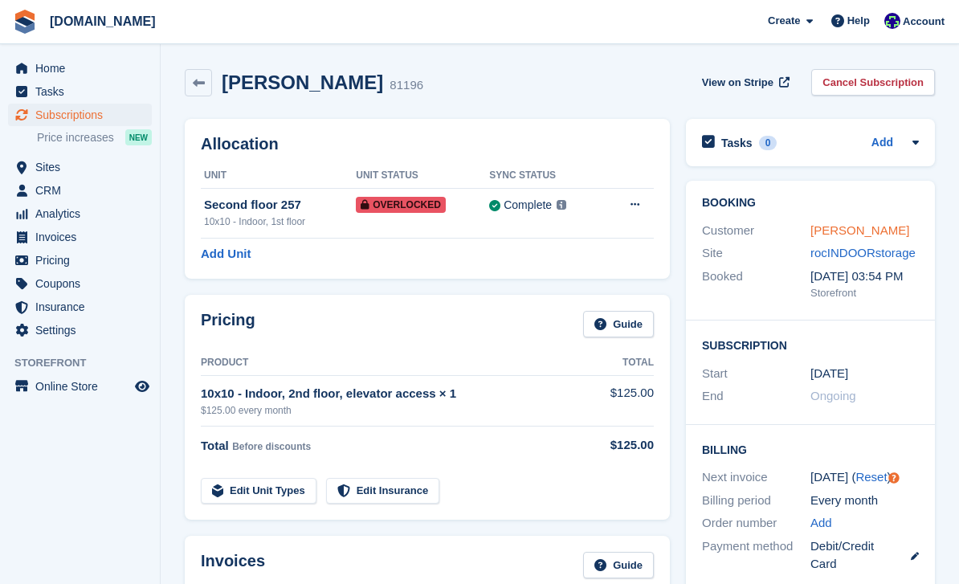
click at [863, 229] on link "[PERSON_NAME]" at bounding box center [859, 230] width 99 height 14
click at [858, 224] on link "[PERSON_NAME]" at bounding box center [859, 230] width 99 height 14
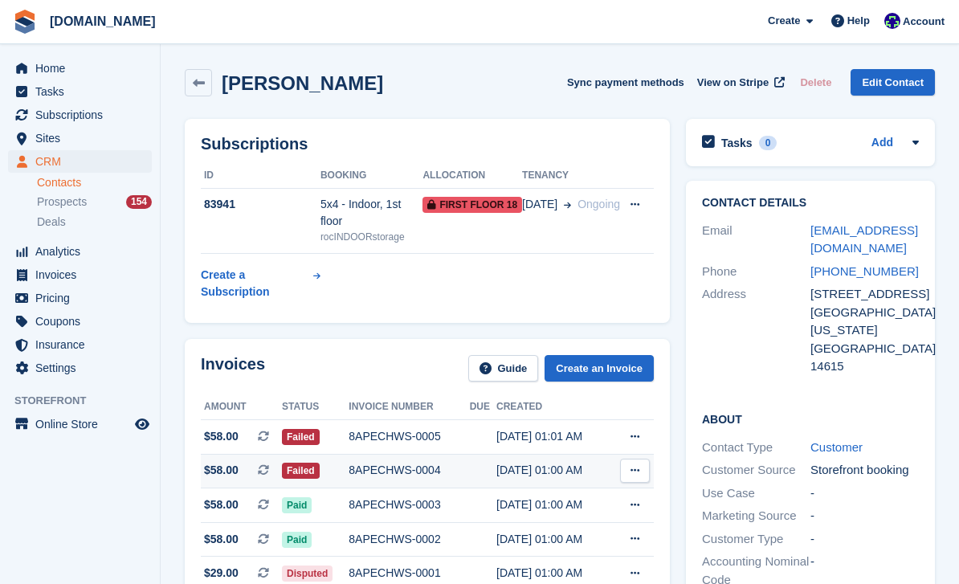
click at [452, 473] on div "8APECHWS-0004" at bounding box center [409, 470] width 120 height 17
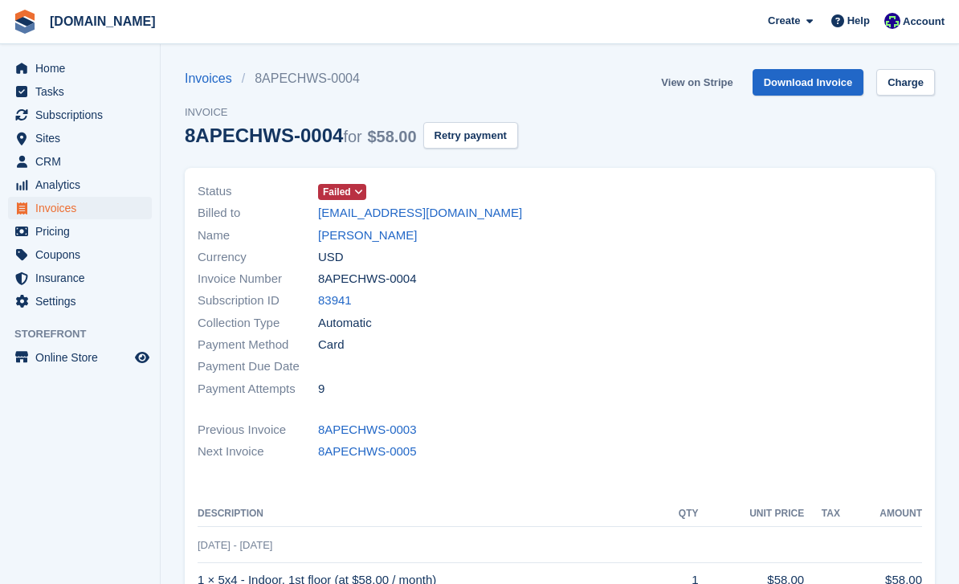
click at [690, 83] on link "View on Stripe" at bounding box center [697, 82] width 84 height 27
click at [377, 234] on link "Isaiah williams" at bounding box center [367, 235] width 99 height 18
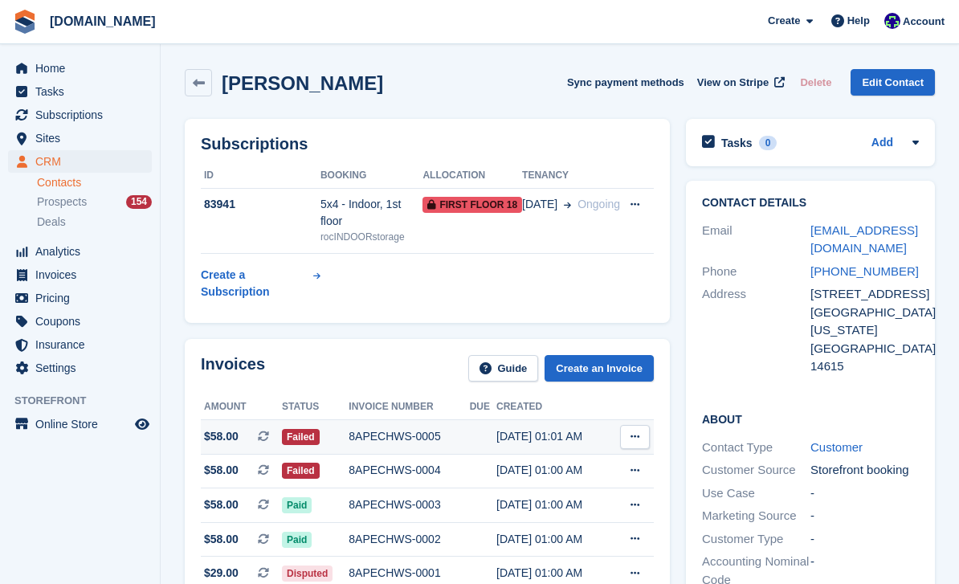
click at [421, 442] on div "8APECHWS-0005" at bounding box center [409, 436] width 120 height 17
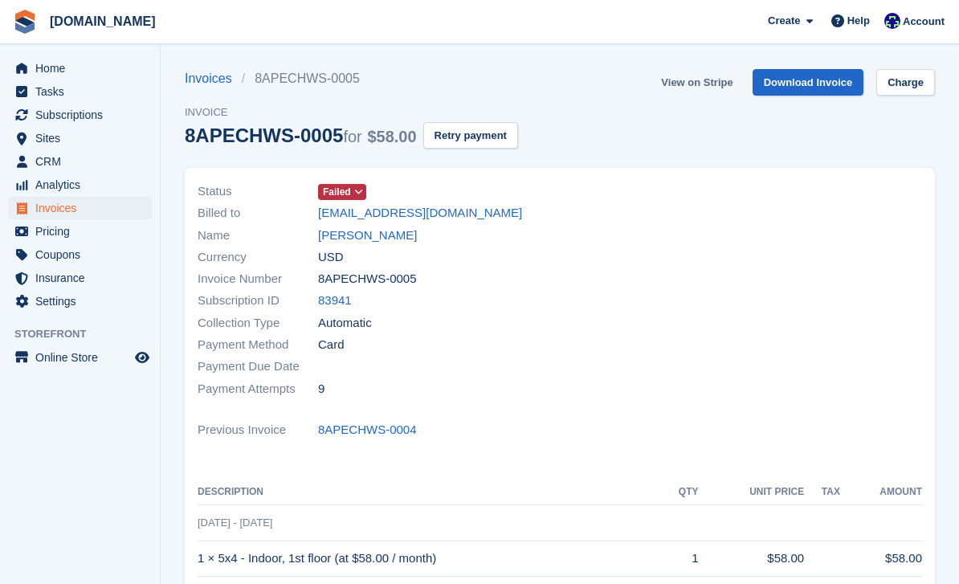
click at [701, 88] on link "View on Stripe" at bounding box center [697, 82] width 84 height 27
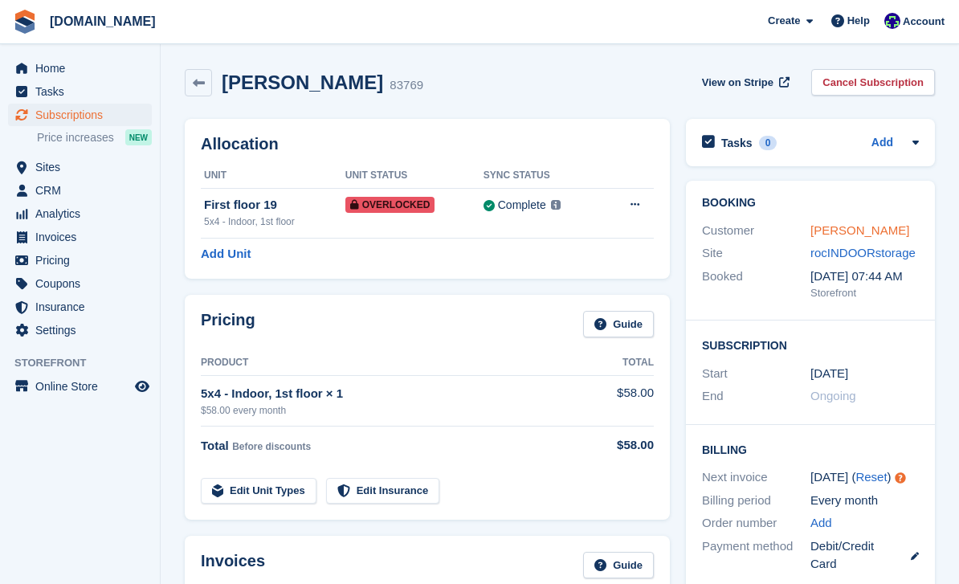
click at [867, 235] on link "[PERSON_NAME]" at bounding box center [859, 230] width 99 height 14
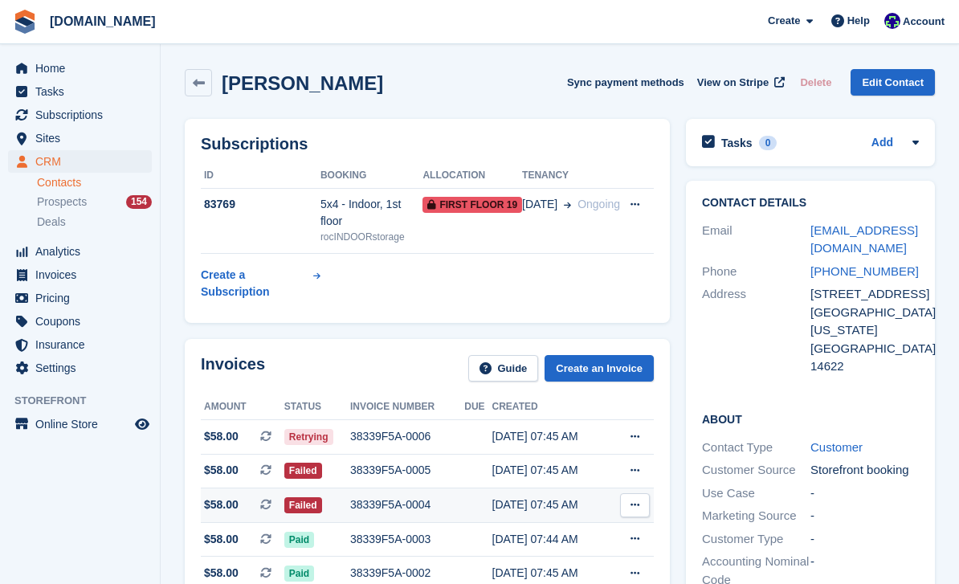
click at [436, 501] on div "38339F5A-0004" at bounding box center [407, 504] width 114 height 17
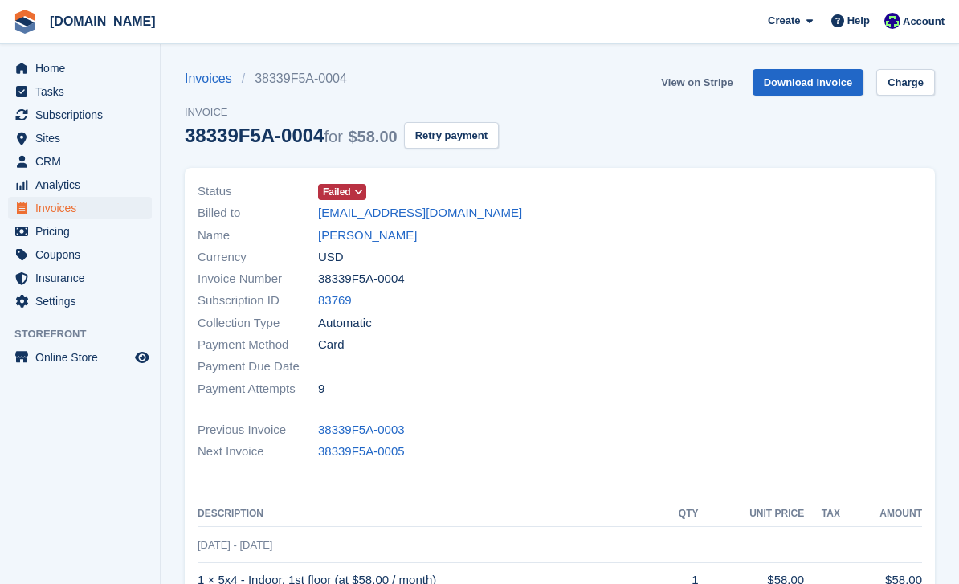
click at [722, 74] on link "View on Stripe" at bounding box center [697, 82] width 84 height 27
click at [383, 243] on link "[PERSON_NAME]" at bounding box center [367, 235] width 99 height 18
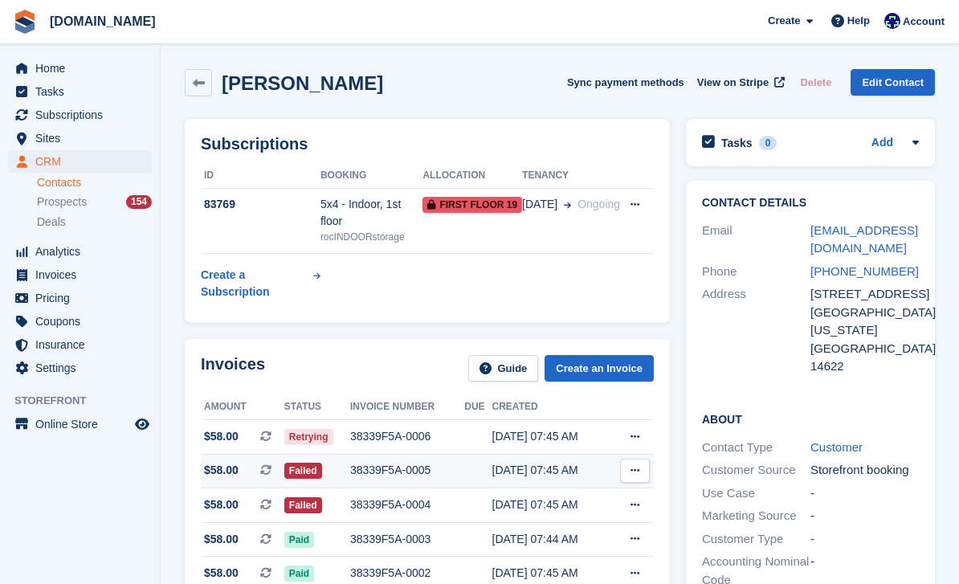
click at [421, 474] on div "38339F5A-0005" at bounding box center [407, 470] width 114 height 17
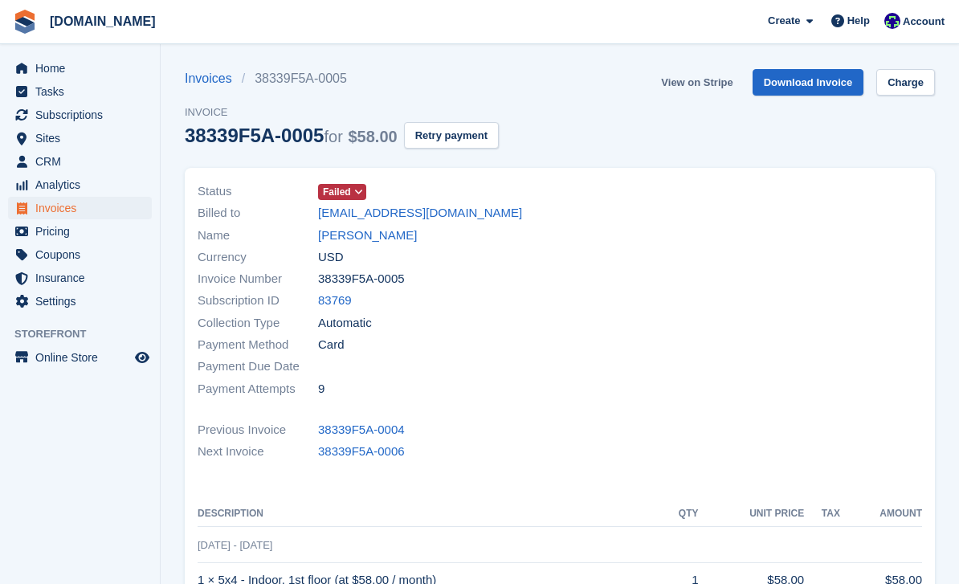
click at [701, 85] on link "View on Stripe" at bounding box center [697, 82] width 84 height 27
click at [369, 237] on link "[PERSON_NAME]" at bounding box center [367, 235] width 99 height 18
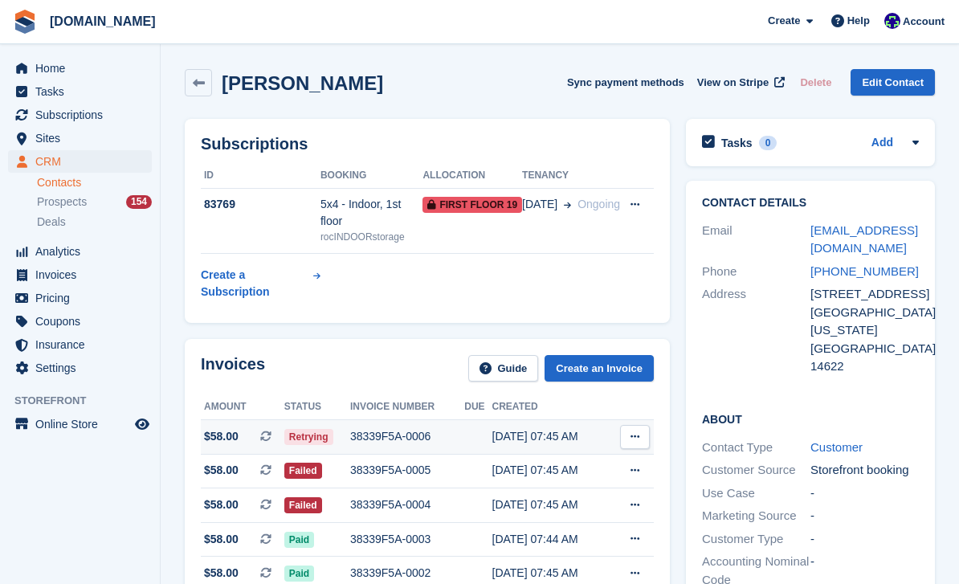
click at [399, 443] on div "38339F5A-0006" at bounding box center [407, 436] width 114 height 17
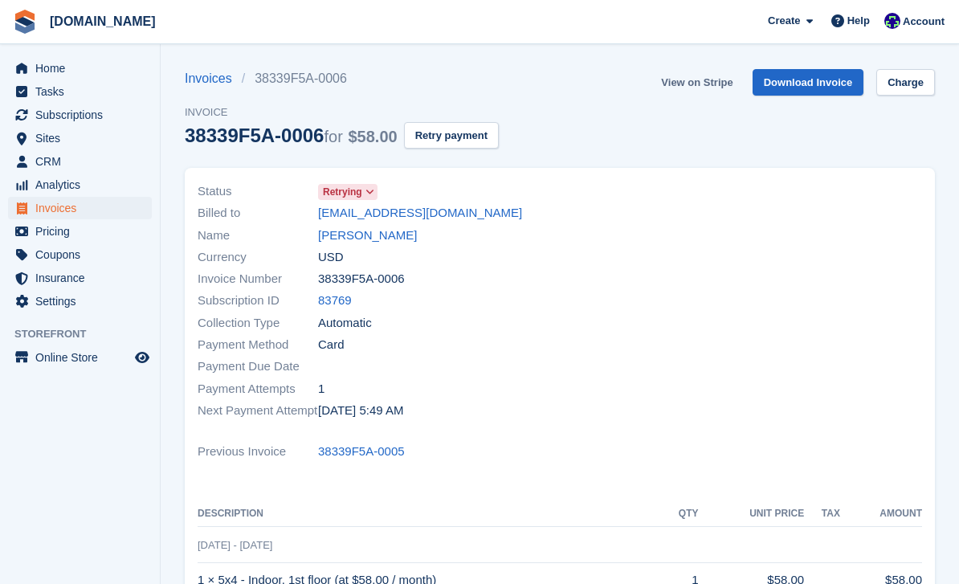
click at [700, 90] on link "View on Stripe" at bounding box center [697, 82] width 84 height 27
click at [395, 239] on link "[PERSON_NAME]" at bounding box center [367, 235] width 99 height 18
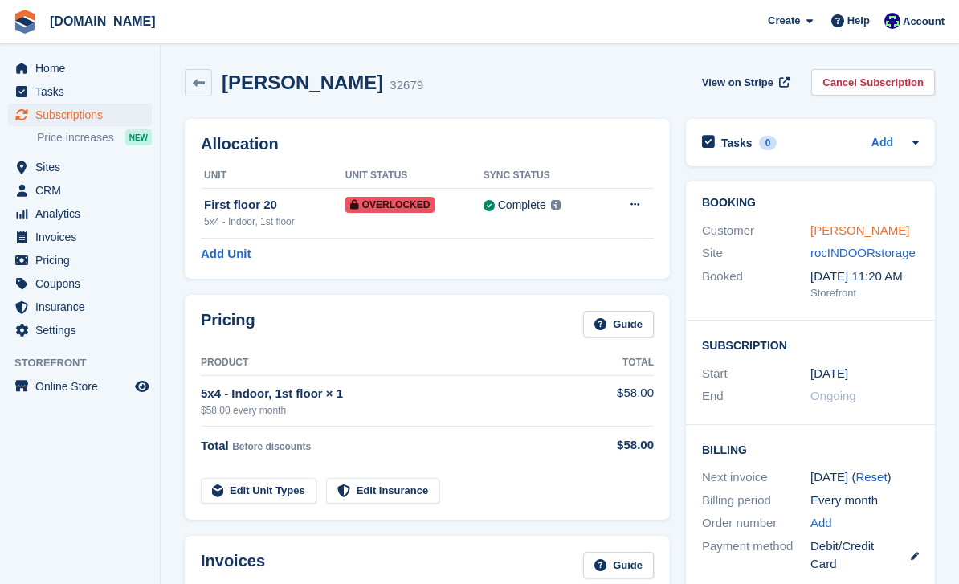
click at [851, 231] on link "[PERSON_NAME]" at bounding box center [859, 230] width 99 height 14
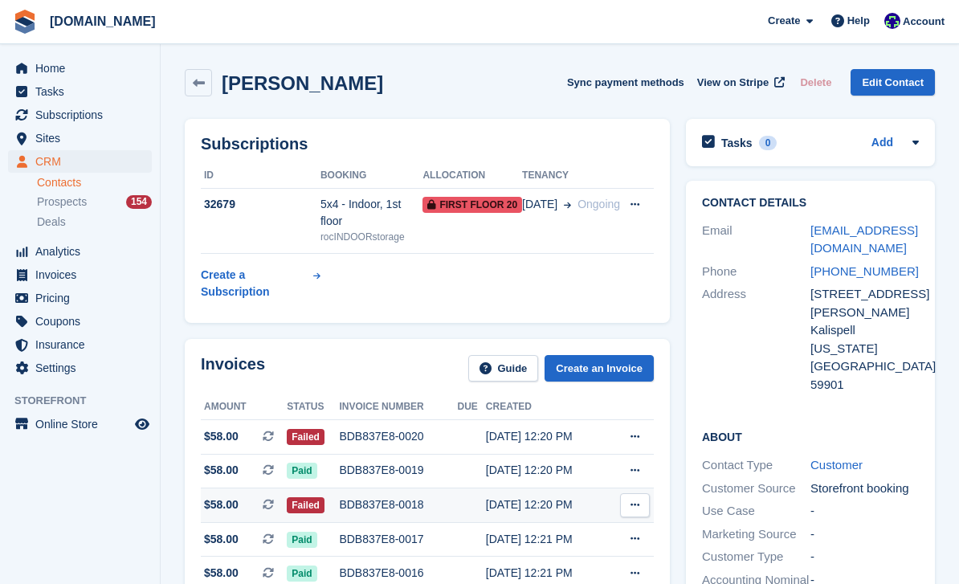
click at [383, 508] on div "BDB837E8-0018" at bounding box center [398, 504] width 118 height 17
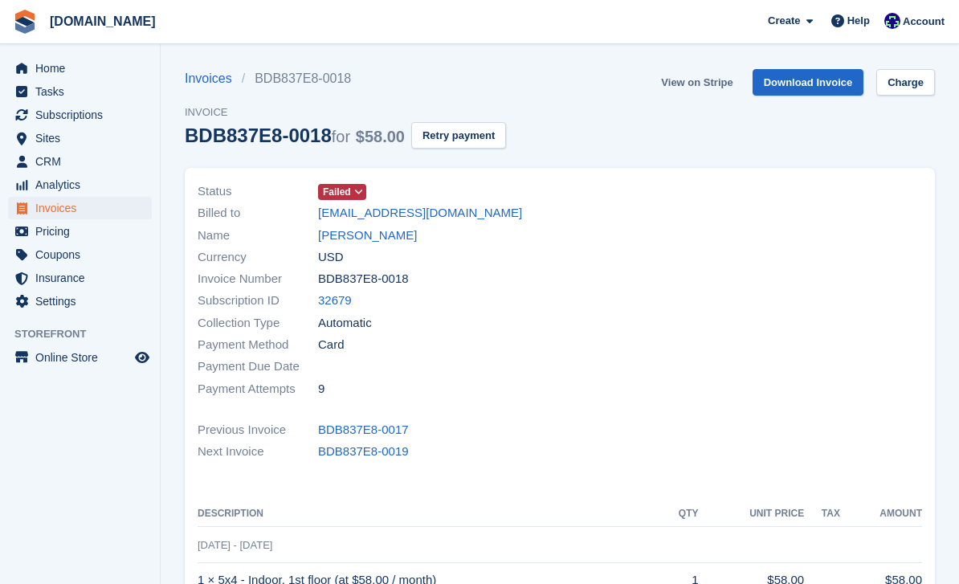
click at [695, 84] on link "View on Stripe" at bounding box center [697, 82] width 84 height 27
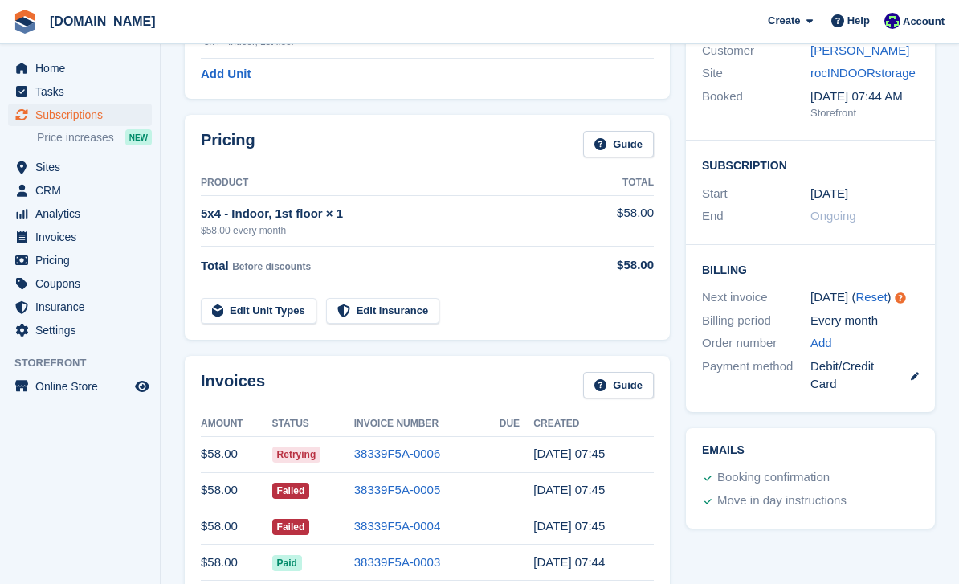
scroll to position [197, 0]
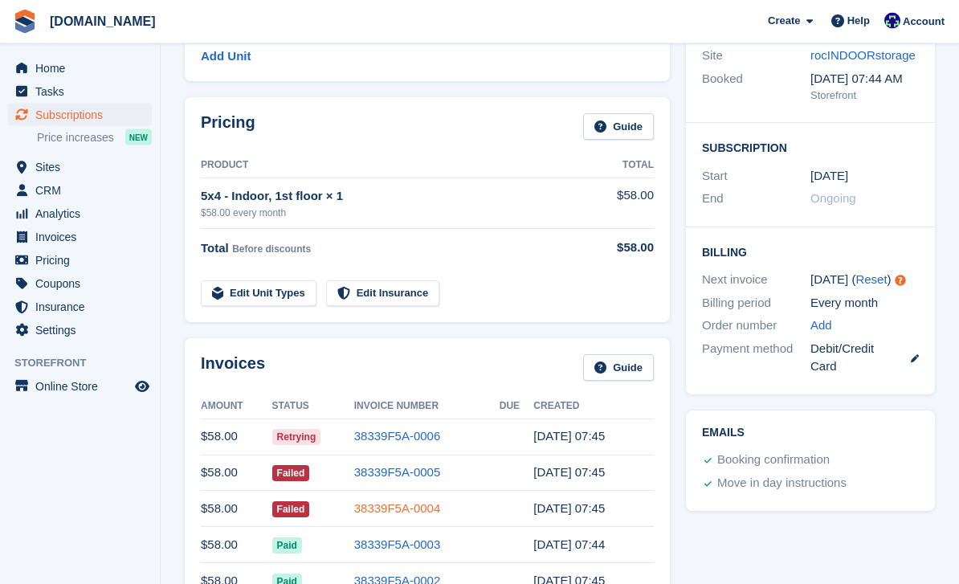
click at [418, 502] on link "38339F5A-0004" at bounding box center [397, 509] width 87 height 14
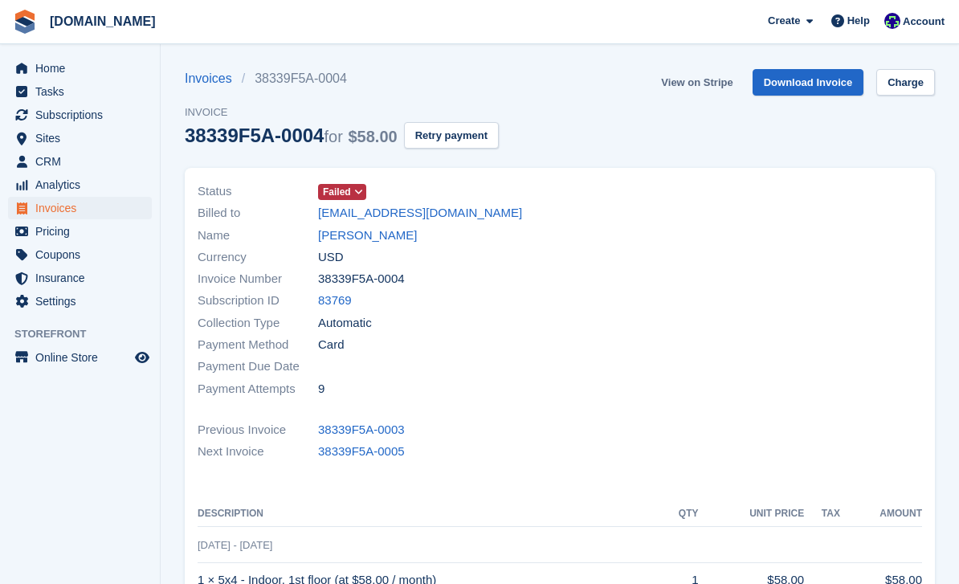
click at [708, 87] on link "View on Stripe" at bounding box center [697, 82] width 84 height 27
click at [392, 232] on link "[PERSON_NAME]" at bounding box center [367, 235] width 99 height 18
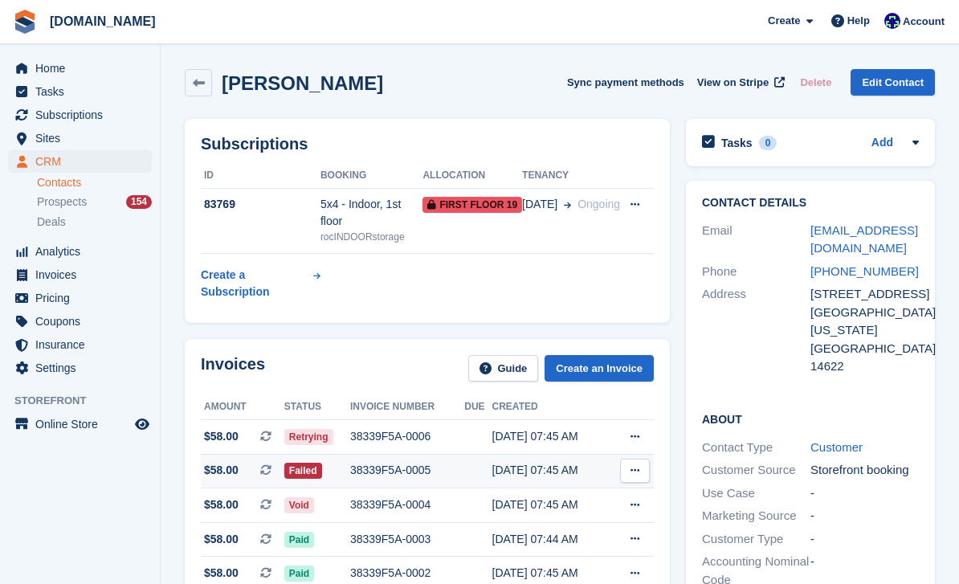
click at [398, 471] on div "38339F5A-0005" at bounding box center [407, 470] width 114 height 17
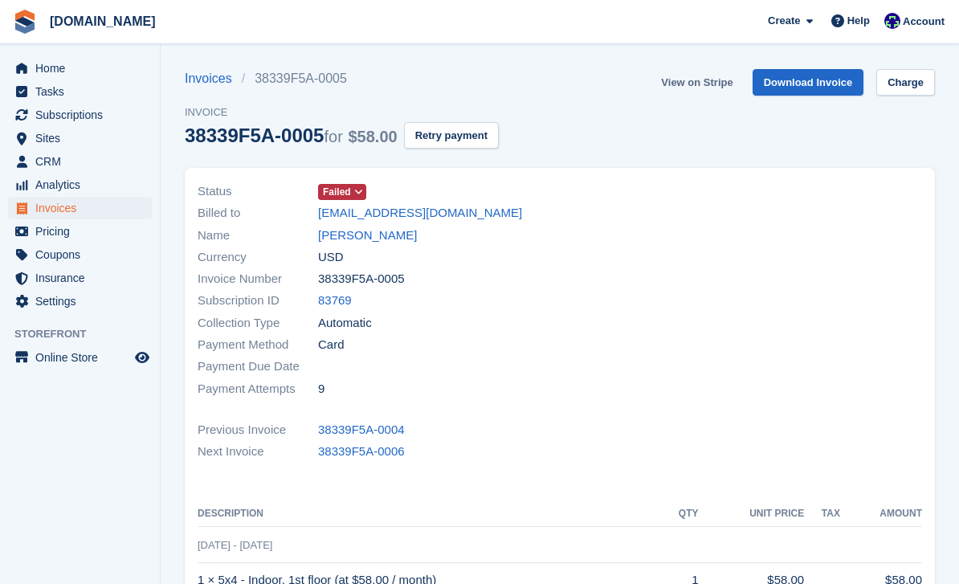
click at [700, 84] on link "View on Stripe" at bounding box center [697, 82] width 84 height 27
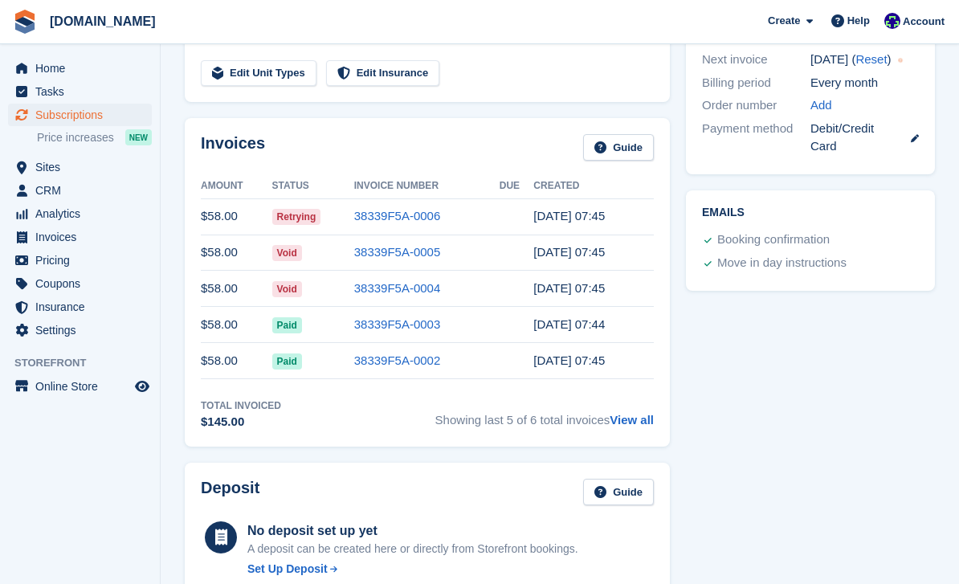
scroll to position [414, 0]
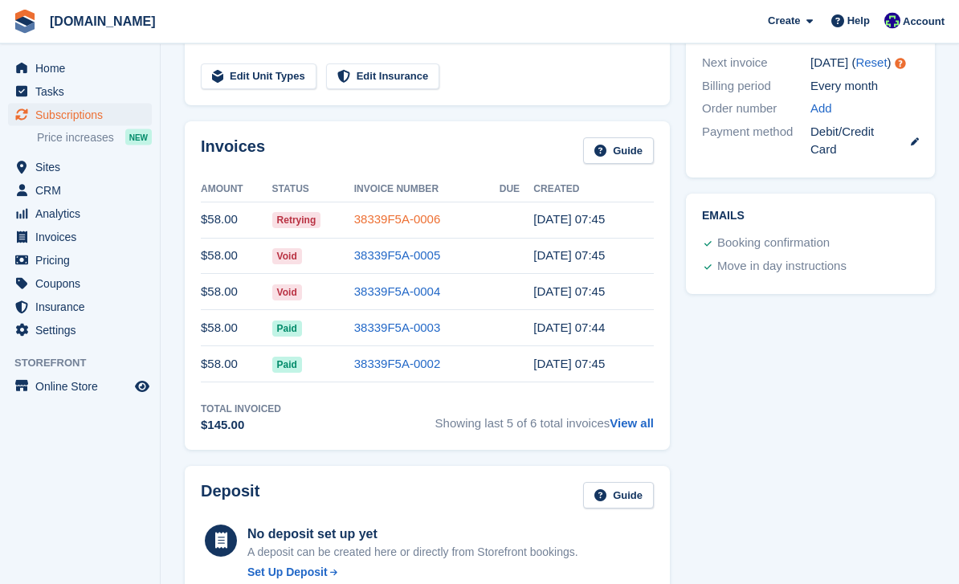
click at [410, 219] on link "38339F5A-0006" at bounding box center [397, 220] width 87 height 14
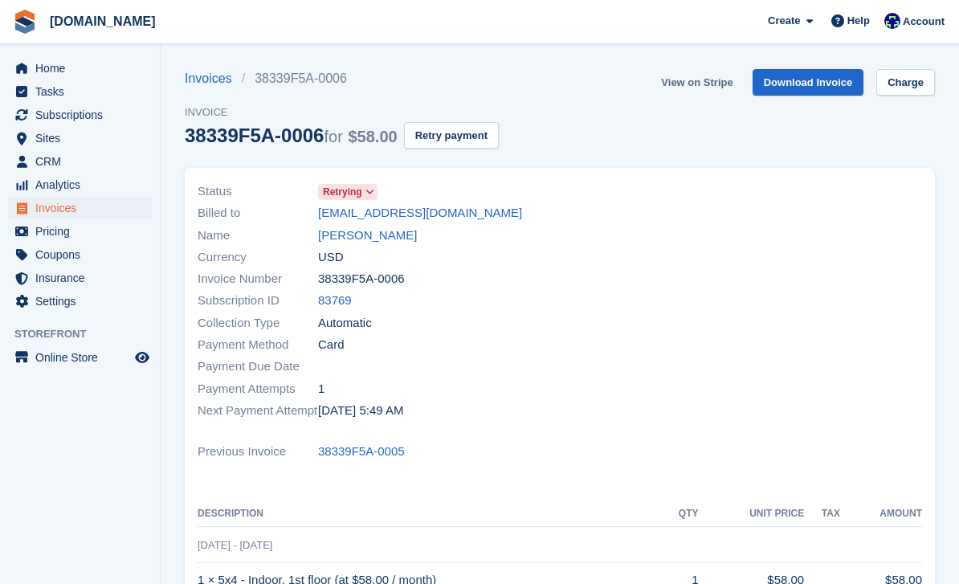
click at [710, 80] on link "View on Stripe" at bounding box center [697, 82] width 84 height 27
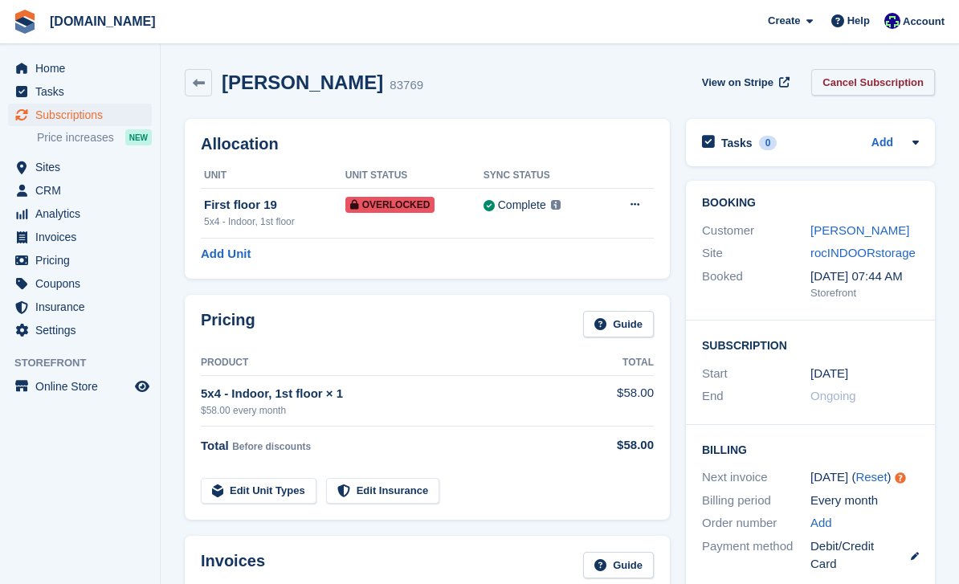
click at [862, 90] on link "Cancel Subscription" at bounding box center [873, 82] width 124 height 27
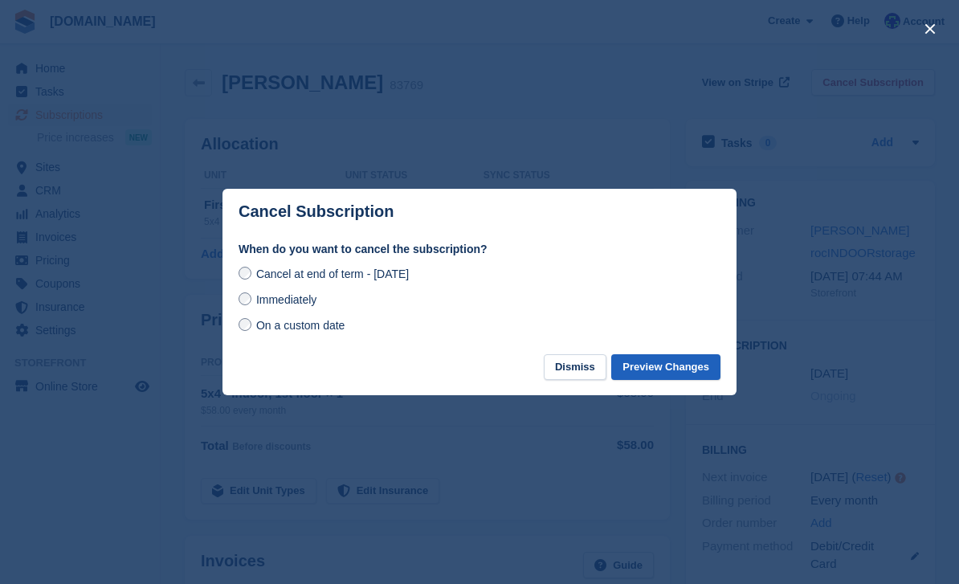
click at [663, 369] on button "Preview Changes" at bounding box center [665, 367] width 109 height 27
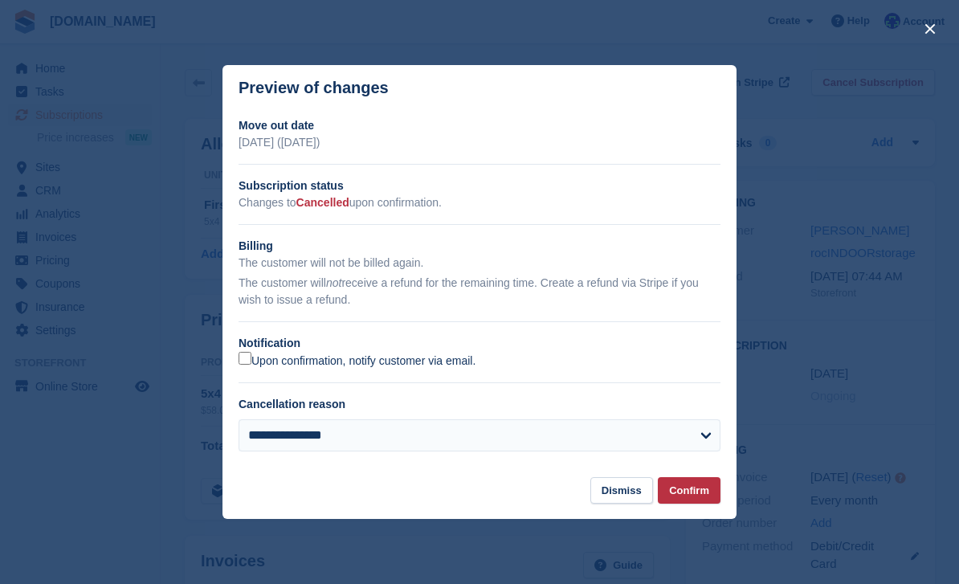
click at [262, 365] on label "Upon confirmation, notify customer via email." at bounding box center [357, 360] width 237 height 17
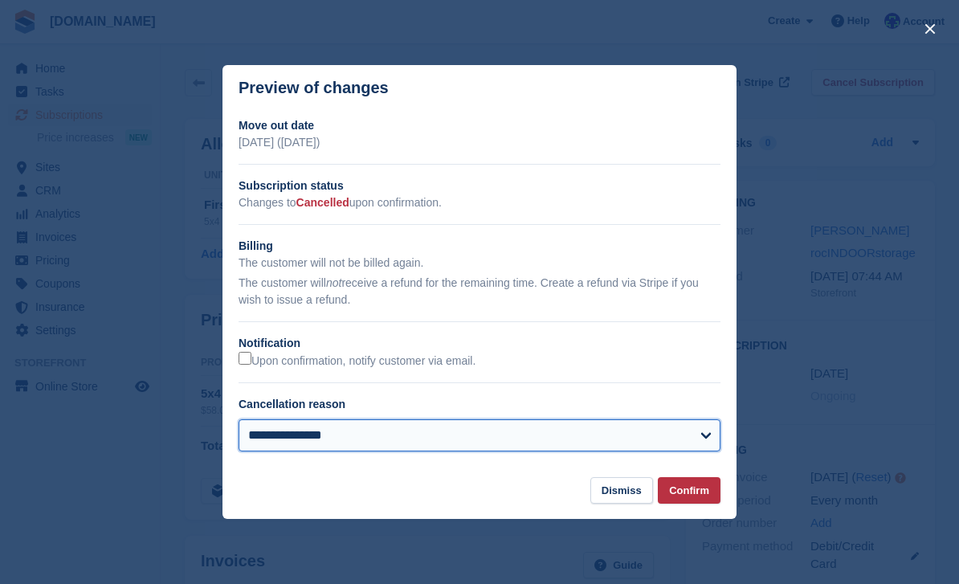
click at [511, 431] on select "**********" at bounding box center [480, 435] width 482 height 32
click at [371, 451] on select "**********" at bounding box center [480, 435] width 482 height 32
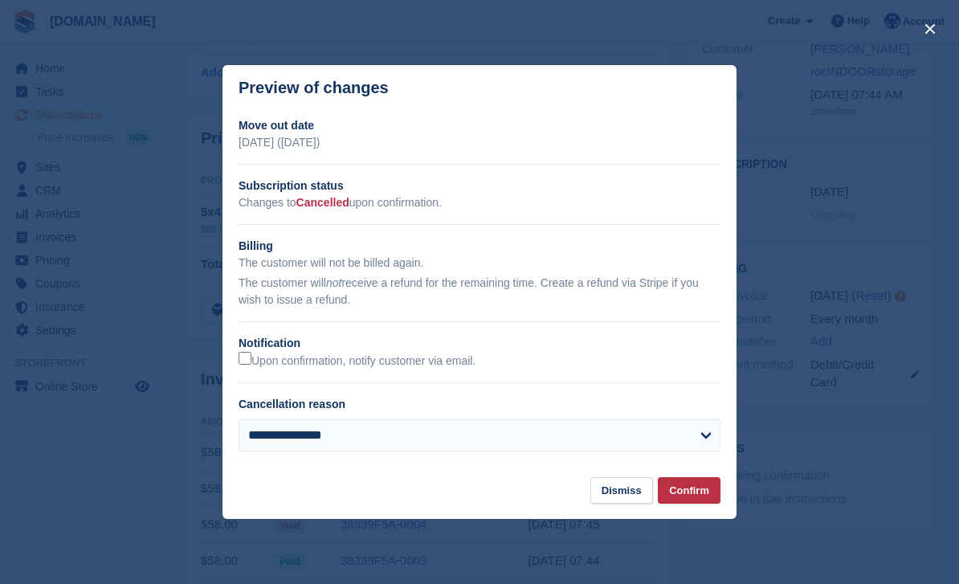
click at [349, 464] on div "**********" at bounding box center [480, 441] width 482 height 45
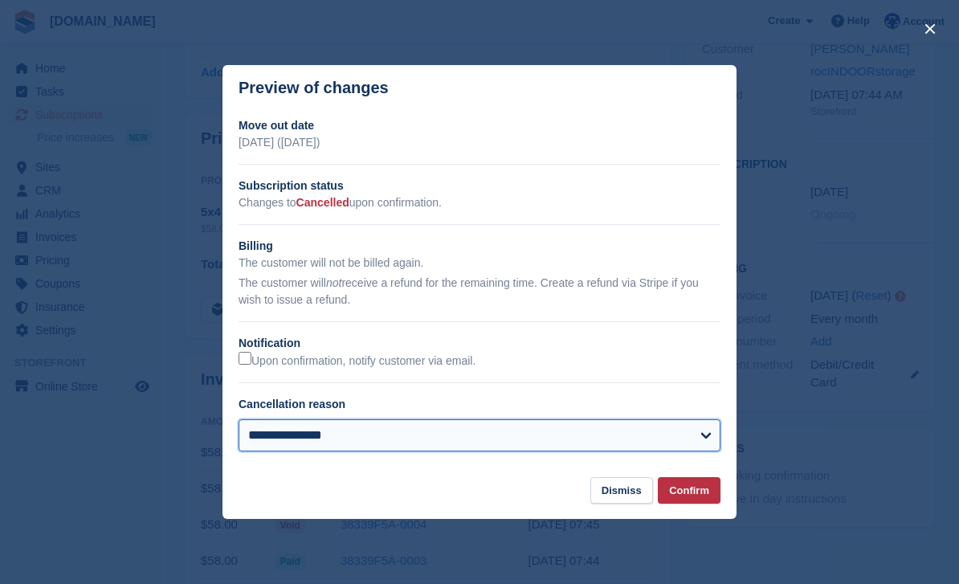
click at [353, 451] on select "**********" at bounding box center [480, 435] width 482 height 32
select select "**********"
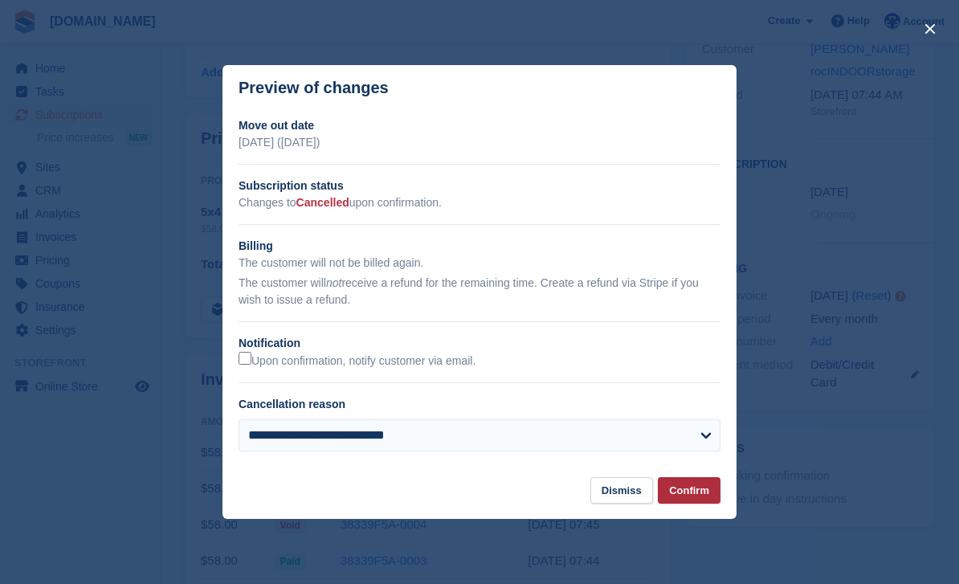
click at [674, 504] on button "Confirm" at bounding box center [689, 490] width 63 height 27
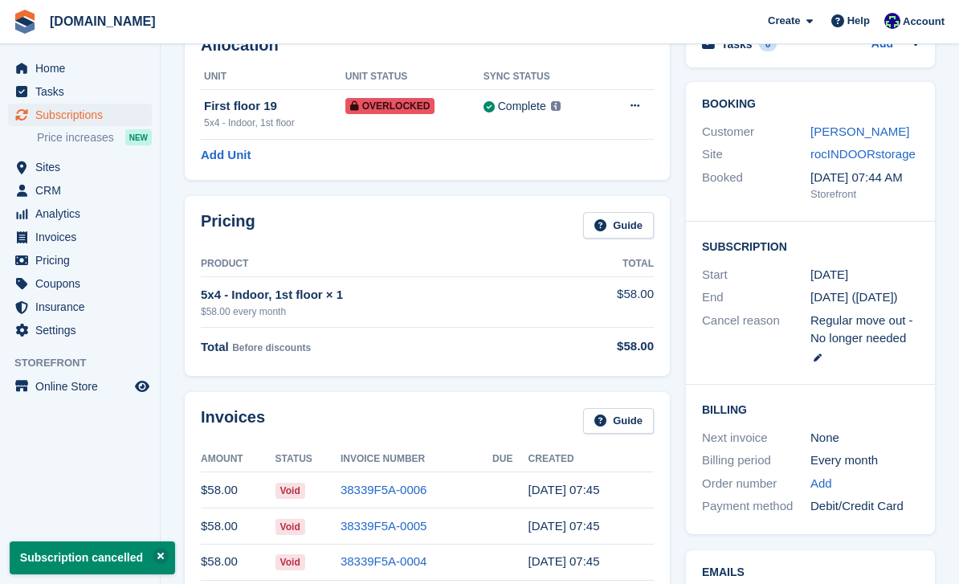
scroll to position [0, 0]
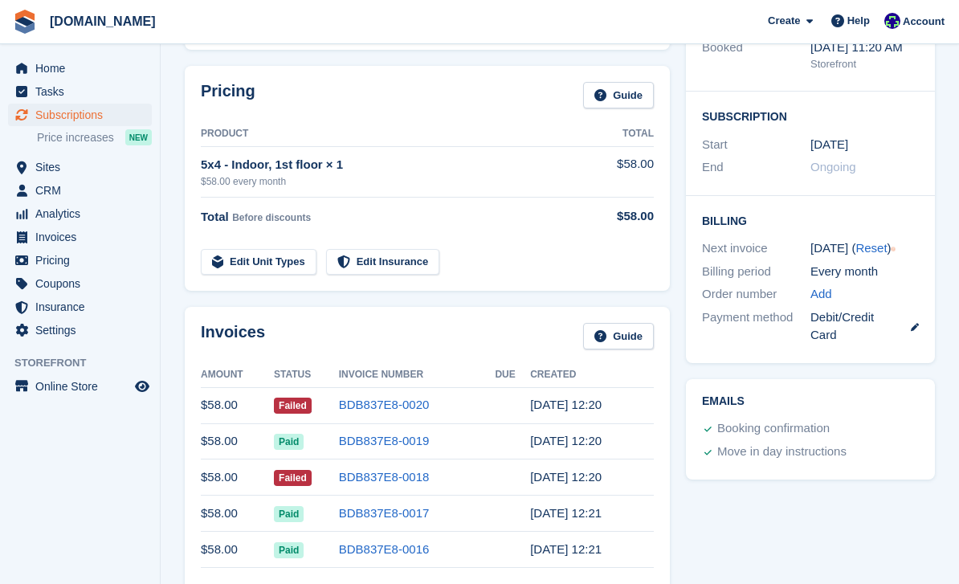
scroll to position [227, 0]
click at [396, 471] on link "BDB837E8-0018" at bounding box center [384, 478] width 91 height 14
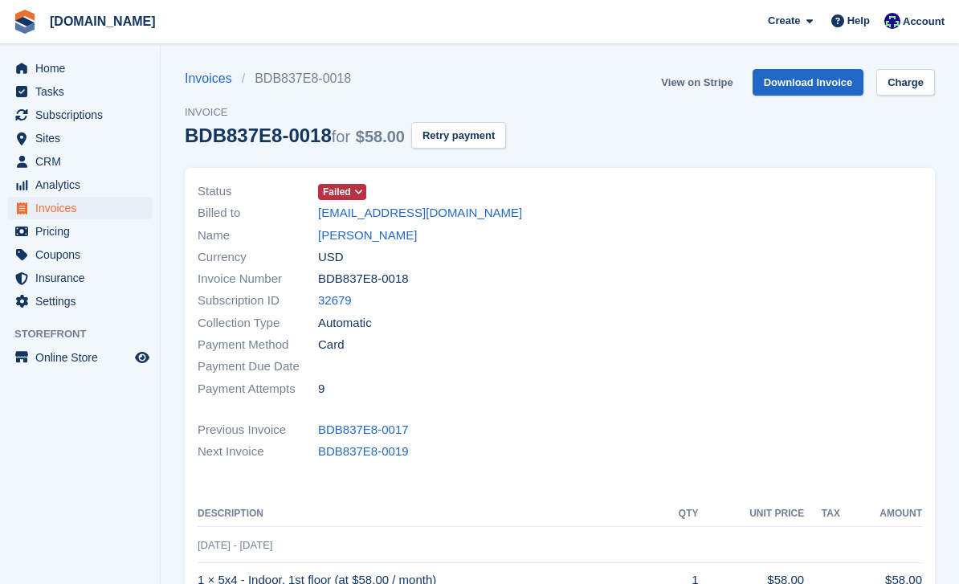
click at [697, 82] on link "View on Stripe" at bounding box center [697, 82] width 84 height 27
click at [388, 234] on link "[PERSON_NAME]" at bounding box center [367, 235] width 99 height 18
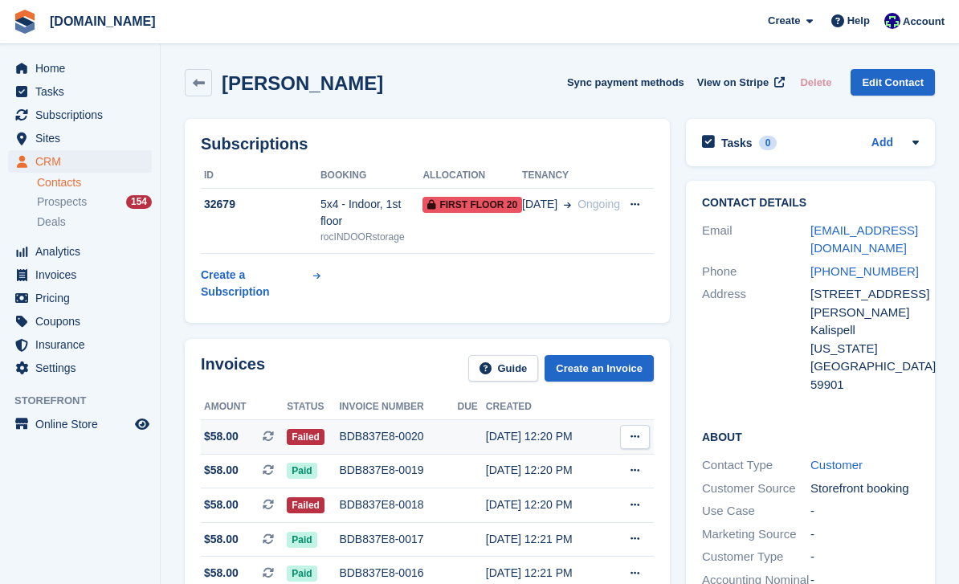
click at [394, 443] on div "BDB837E8-0020" at bounding box center [398, 436] width 118 height 17
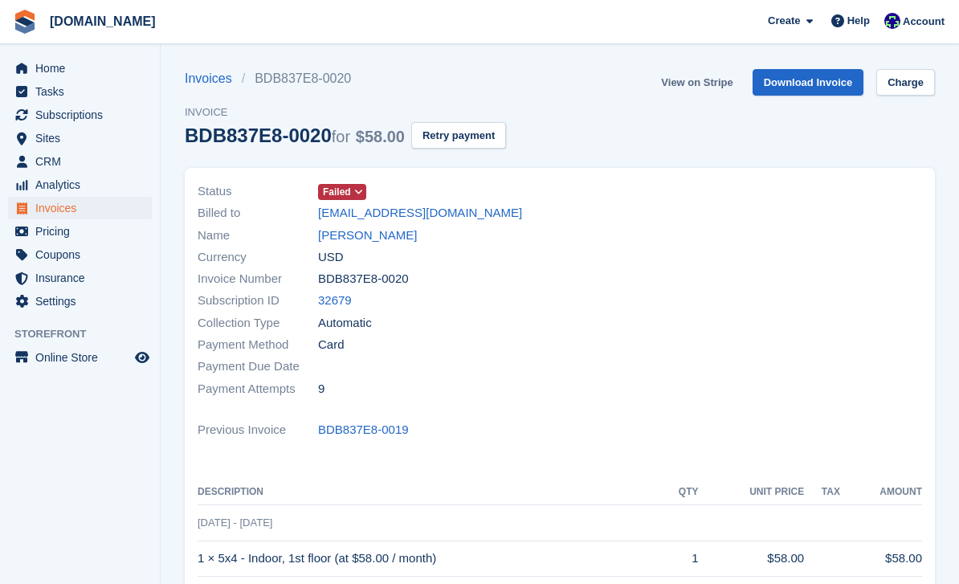
click at [696, 88] on link "View on Stripe" at bounding box center [697, 82] width 84 height 27
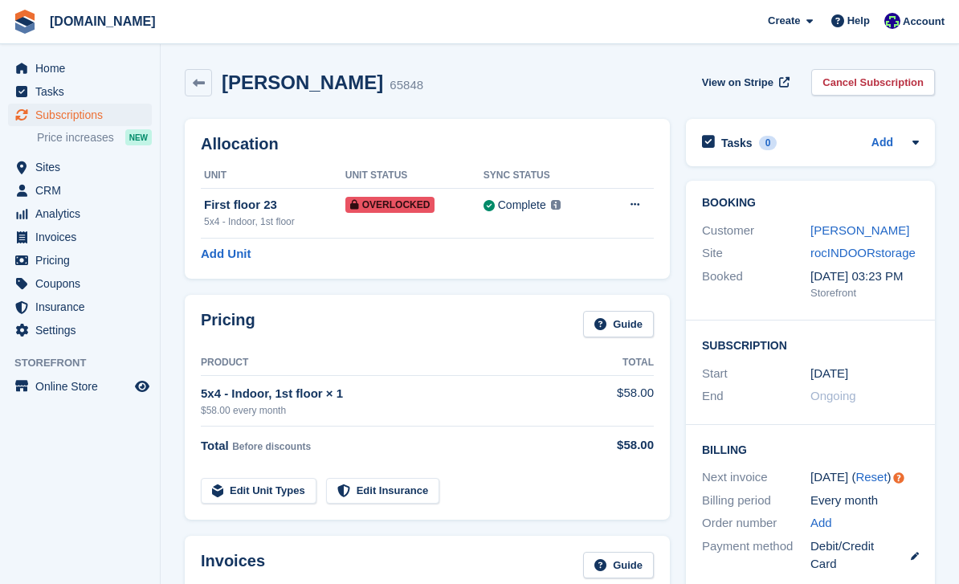
click at [743, 2] on span "rocINDOORstorage.com Create Subscription Invoice Contact Deal Discount Page Hel…" at bounding box center [479, 21] width 959 height 43
click at [864, 234] on link "[PERSON_NAME]" at bounding box center [859, 230] width 99 height 14
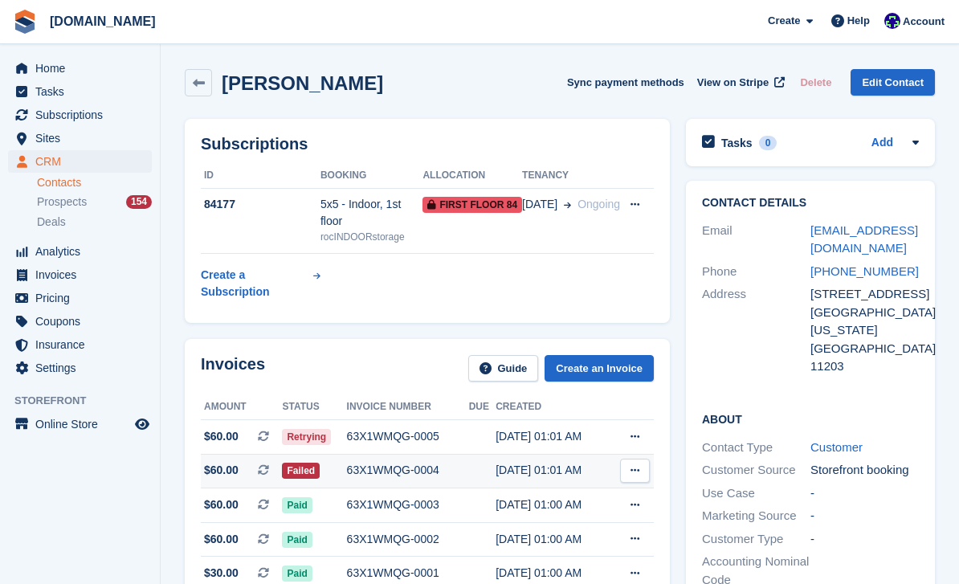
click at [414, 472] on div "63X1WMQG-0004" at bounding box center [408, 470] width 122 height 17
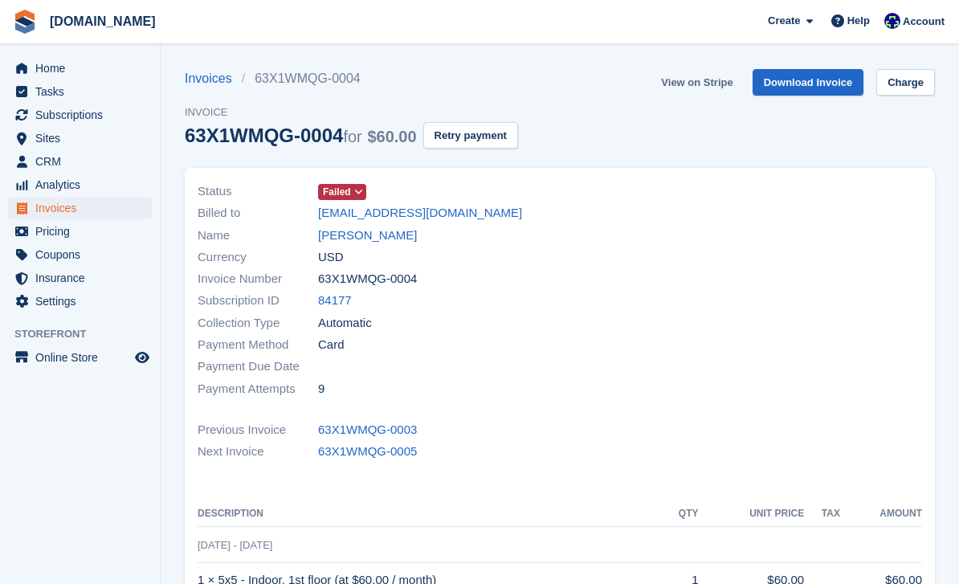
click at [700, 88] on link "View on Stripe" at bounding box center [697, 82] width 84 height 27
click at [384, 236] on link "Kenneth louissaint" at bounding box center [367, 235] width 99 height 18
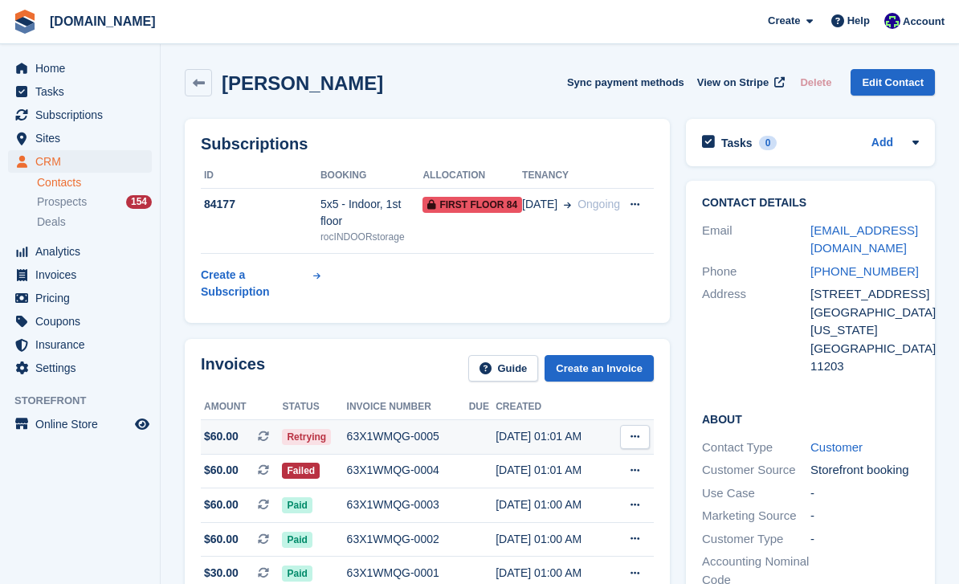
click at [412, 442] on div "63X1WMQG-0005" at bounding box center [408, 436] width 122 height 17
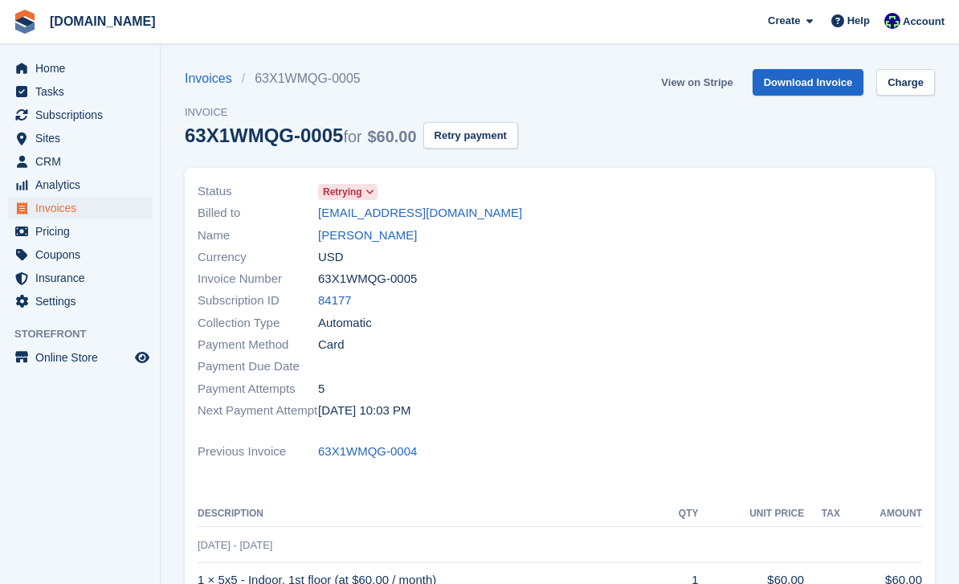
click at [699, 90] on link "View on Stripe" at bounding box center [697, 82] width 84 height 27
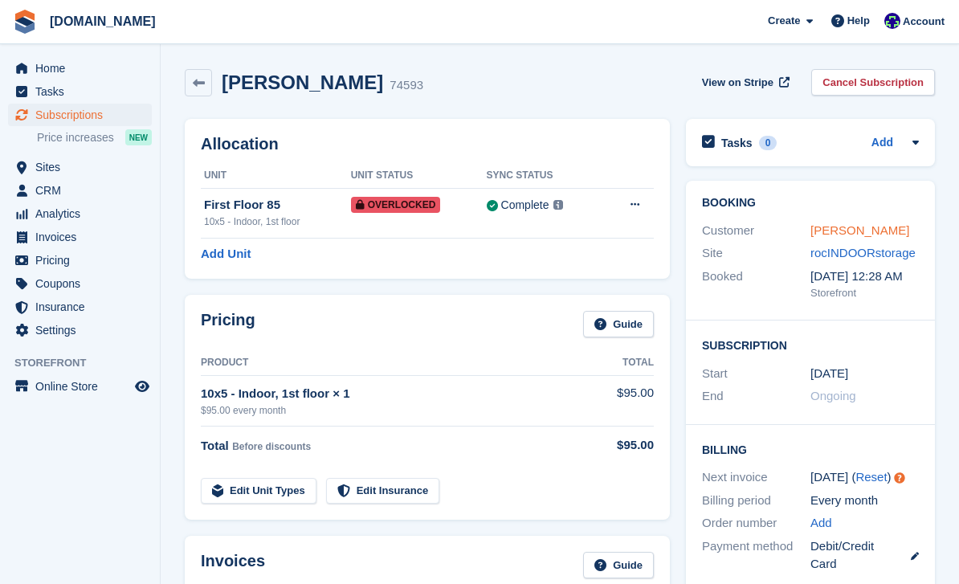
click at [863, 228] on link "[PERSON_NAME]" at bounding box center [859, 230] width 99 height 14
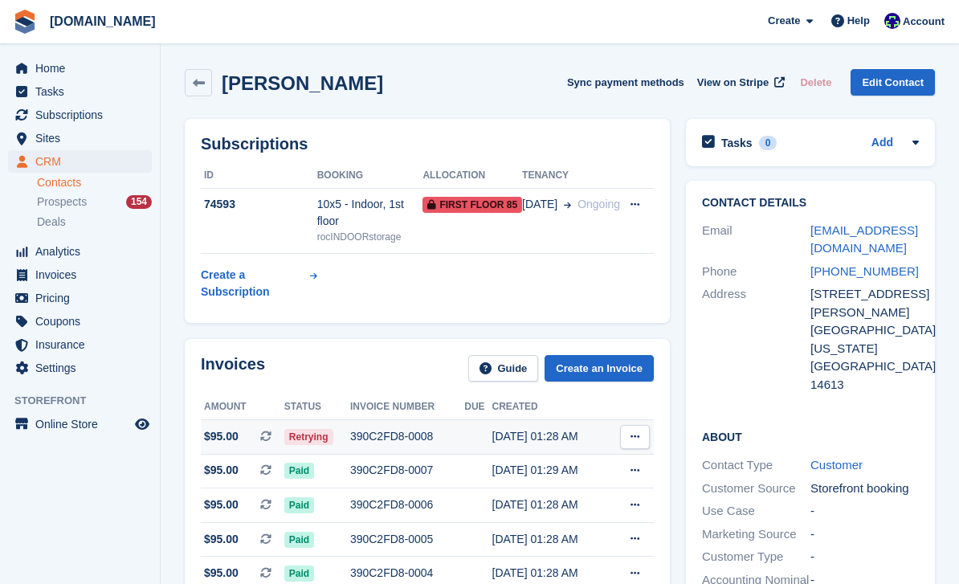
click at [416, 428] on div "390C2FD8-0008" at bounding box center [407, 436] width 114 height 17
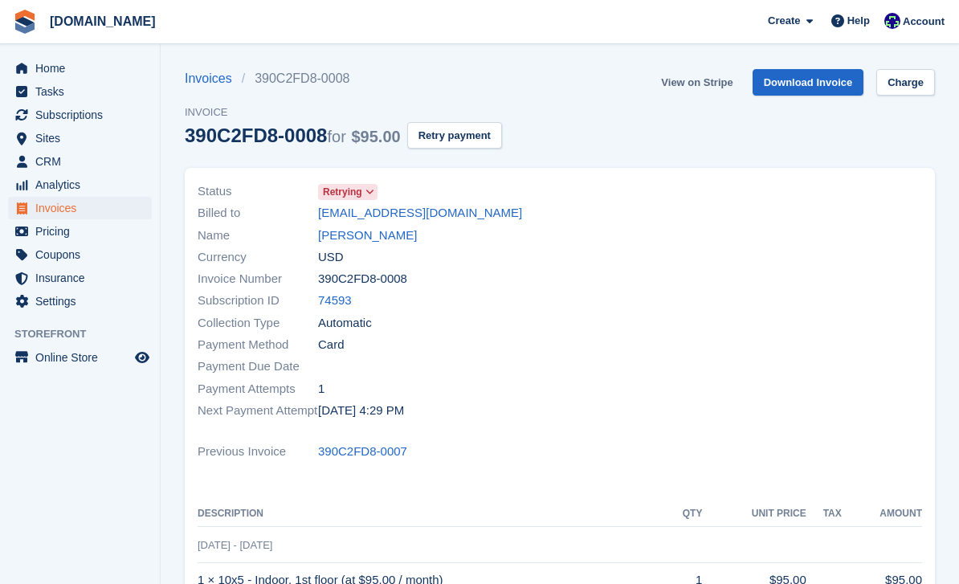
click at [708, 88] on link "View on Stripe" at bounding box center [697, 82] width 84 height 27
